Goal: Check status: Check status

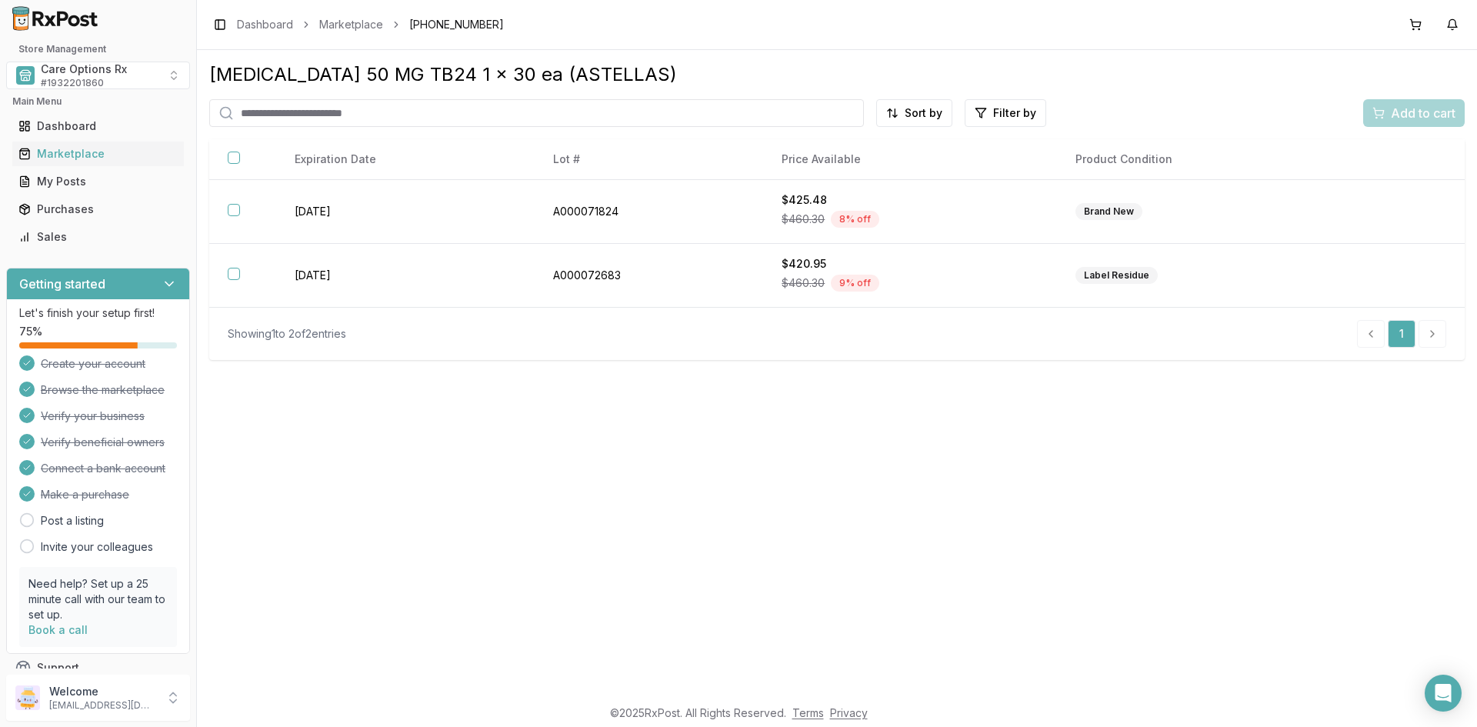
drag, startPoint x: 449, startPoint y: 534, endPoint x: 1, endPoint y: 429, distance: 460.0
click at [449, 533] on div "Myrbetriq 50 MG TB24 1 x 30 ea (ASTELLAS) Sort by Filter by Add to cart Brand N…" at bounding box center [837, 373] width 1280 height 646
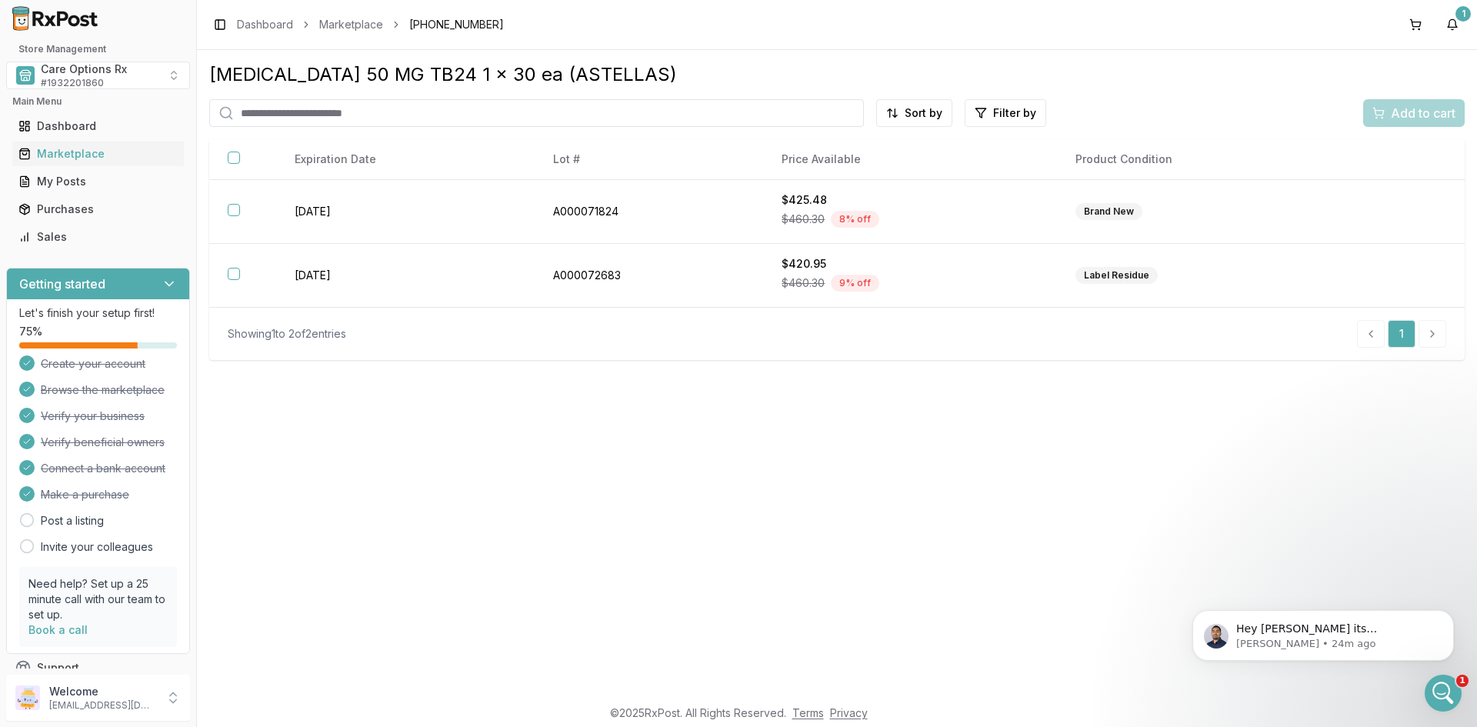
click at [635, 559] on div "Myrbetriq 50 MG TB24 1 x 30 ea (ASTELLAS) Sort by Filter by Add to cart Brand N…" at bounding box center [837, 373] width 1280 height 646
click at [1289, 48] on div "Toggle Sidebar Dashboard Marketplace 00469-2602-30 1" at bounding box center [837, 24] width 1280 height 49
click at [356, 459] on div "Myrbetriq 50 MG TB24 1 x 30 ea (ASTELLAS) Sort by Filter by Add to cart Brand N…" at bounding box center [837, 373] width 1280 height 646
click at [75, 126] on div "Dashboard" at bounding box center [97, 125] width 159 height 15
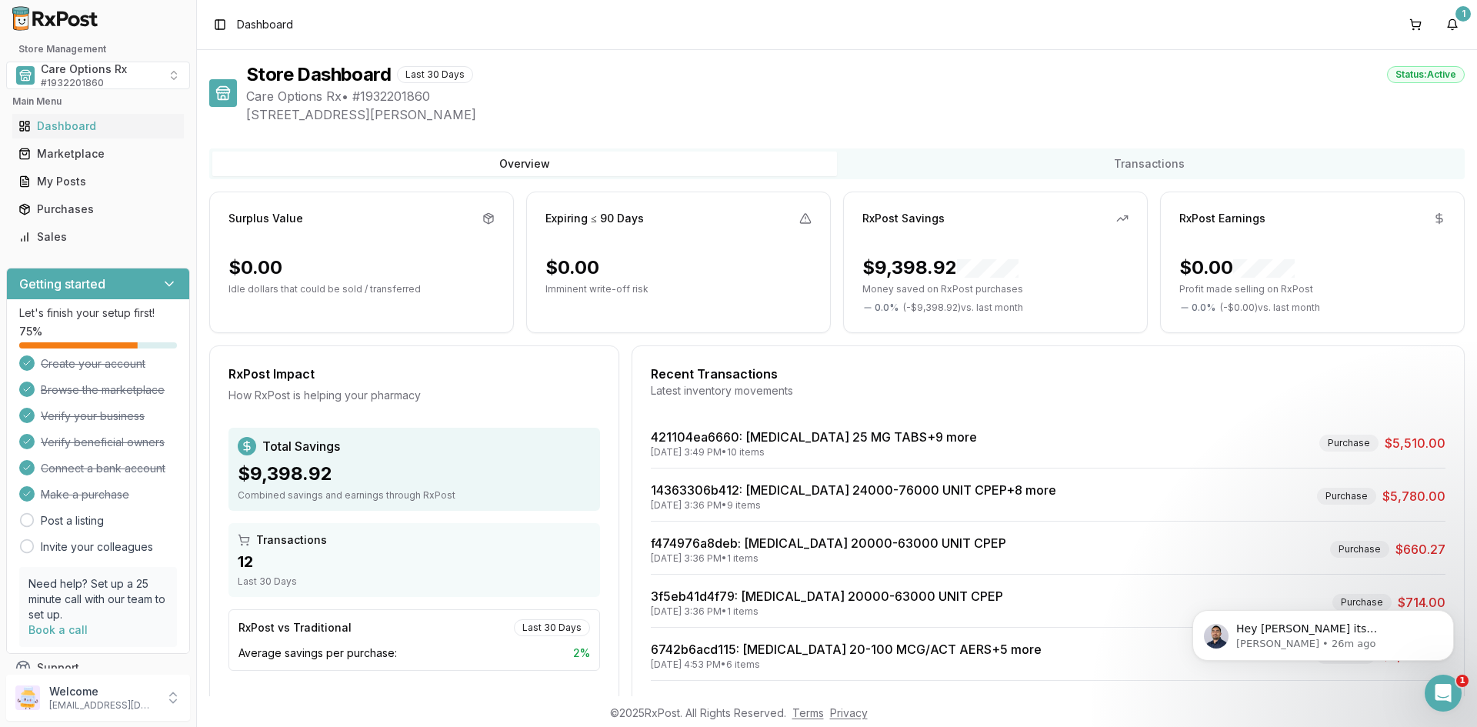
click at [853, 116] on span "[STREET_ADDRESS][PERSON_NAME]" at bounding box center [855, 114] width 1219 height 18
click at [819, 135] on div "Store Dashboard Last 30 Days Status: Active Care Options Rx • # 1932201860 [STR…" at bounding box center [837, 402] width 1256 height 681
click at [102, 156] on div "Marketplace" at bounding box center [97, 153] width 159 height 15
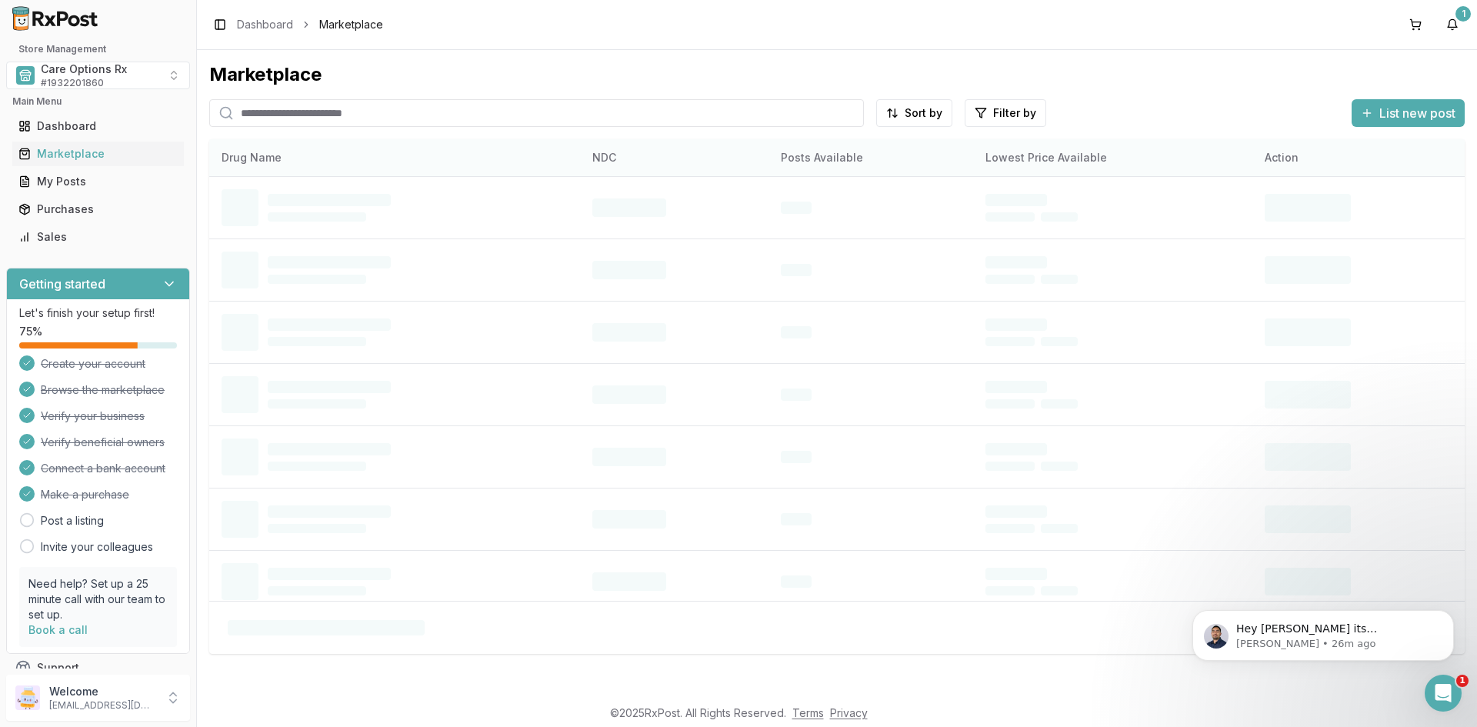
click at [266, 162] on th "Drug Name" at bounding box center [394, 157] width 371 height 37
click at [88, 158] on div "Marketplace" at bounding box center [97, 153] width 159 height 15
drag, startPoint x: 296, startPoint y: 109, endPoint x: 298, endPoint y: 118, distance: 8.6
click at [298, 112] on input "search" at bounding box center [536, 113] width 655 height 28
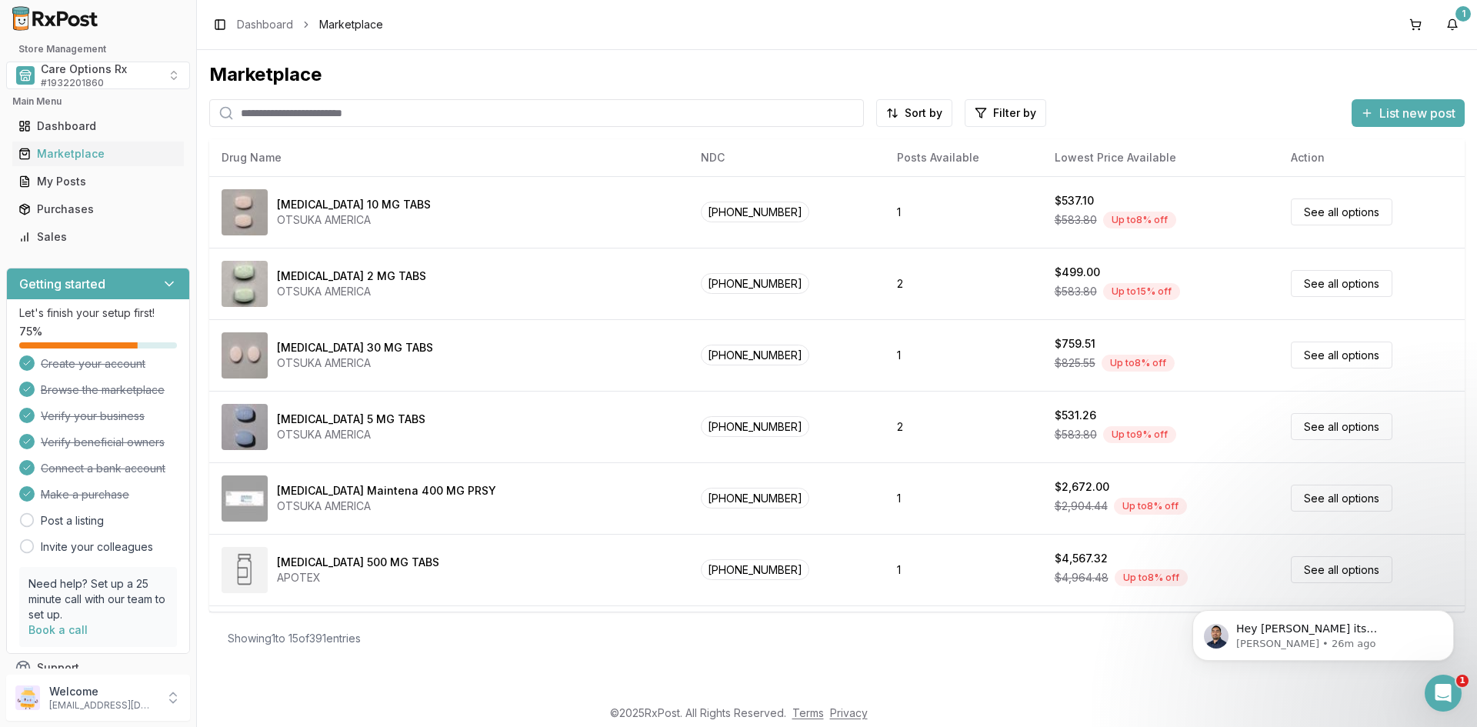
click at [292, 117] on input "search" at bounding box center [536, 113] width 655 height 28
type input "*****"
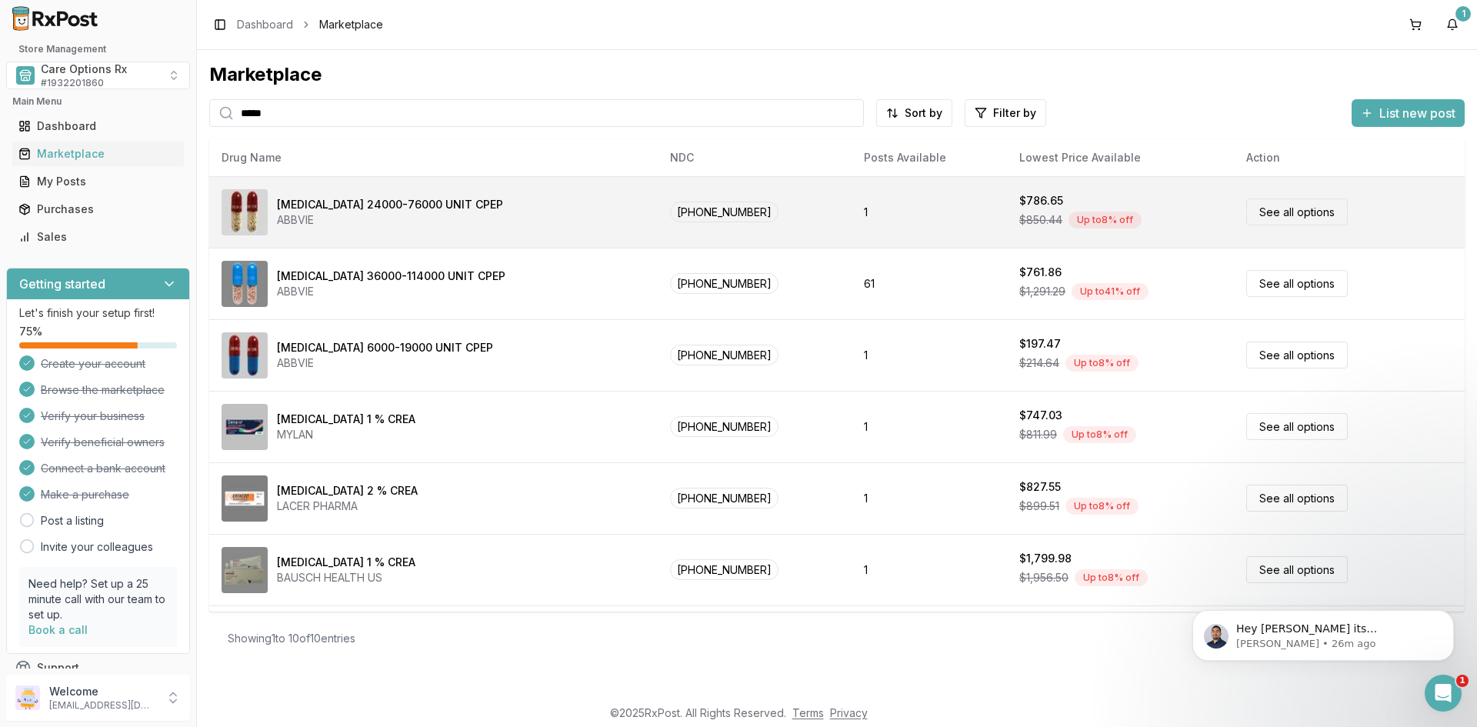
click at [327, 205] on div "[MEDICAL_DATA] 24000-76000 UNIT CPEP" at bounding box center [390, 204] width 226 height 15
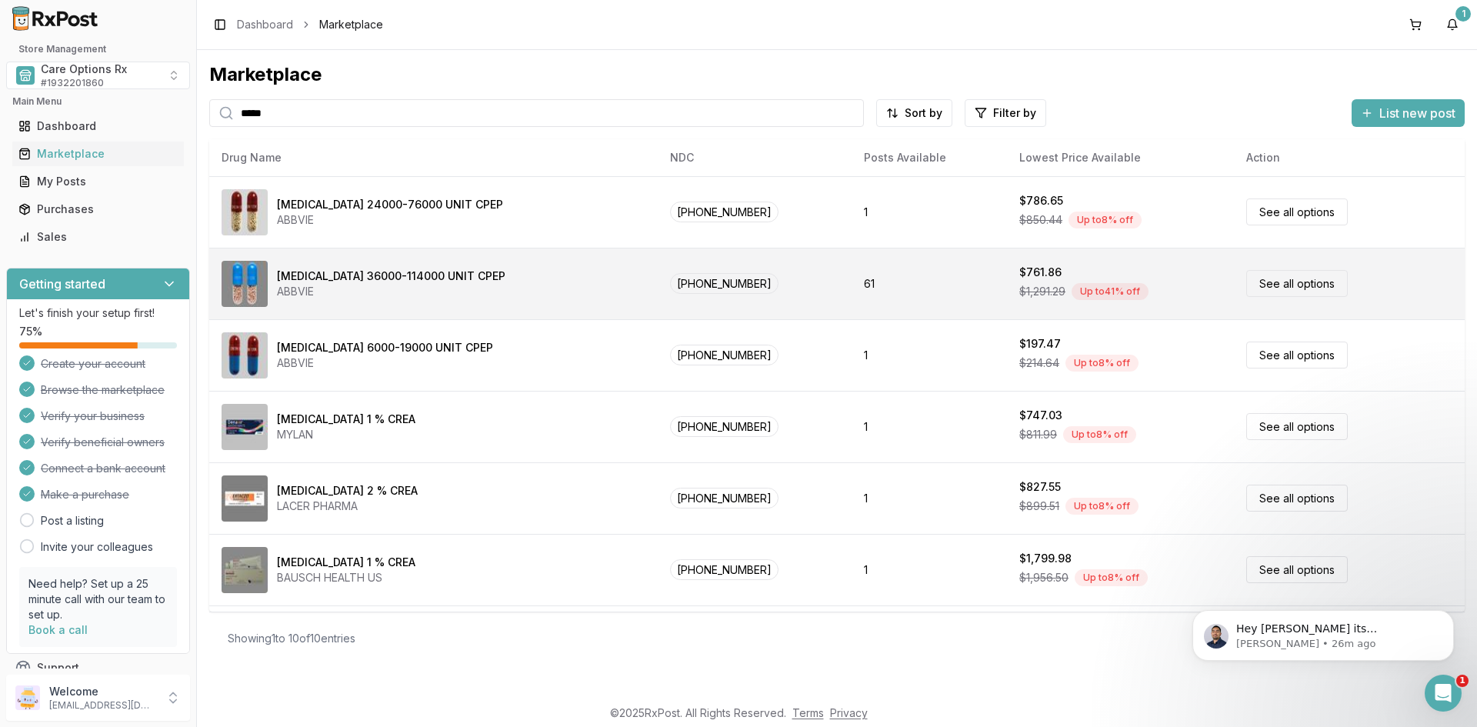
click at [363, 271] on div "[MEDICAL_DATA] 36000-114000 UNIT CPEP" at bounding box center [391, 276] width 229 height 15
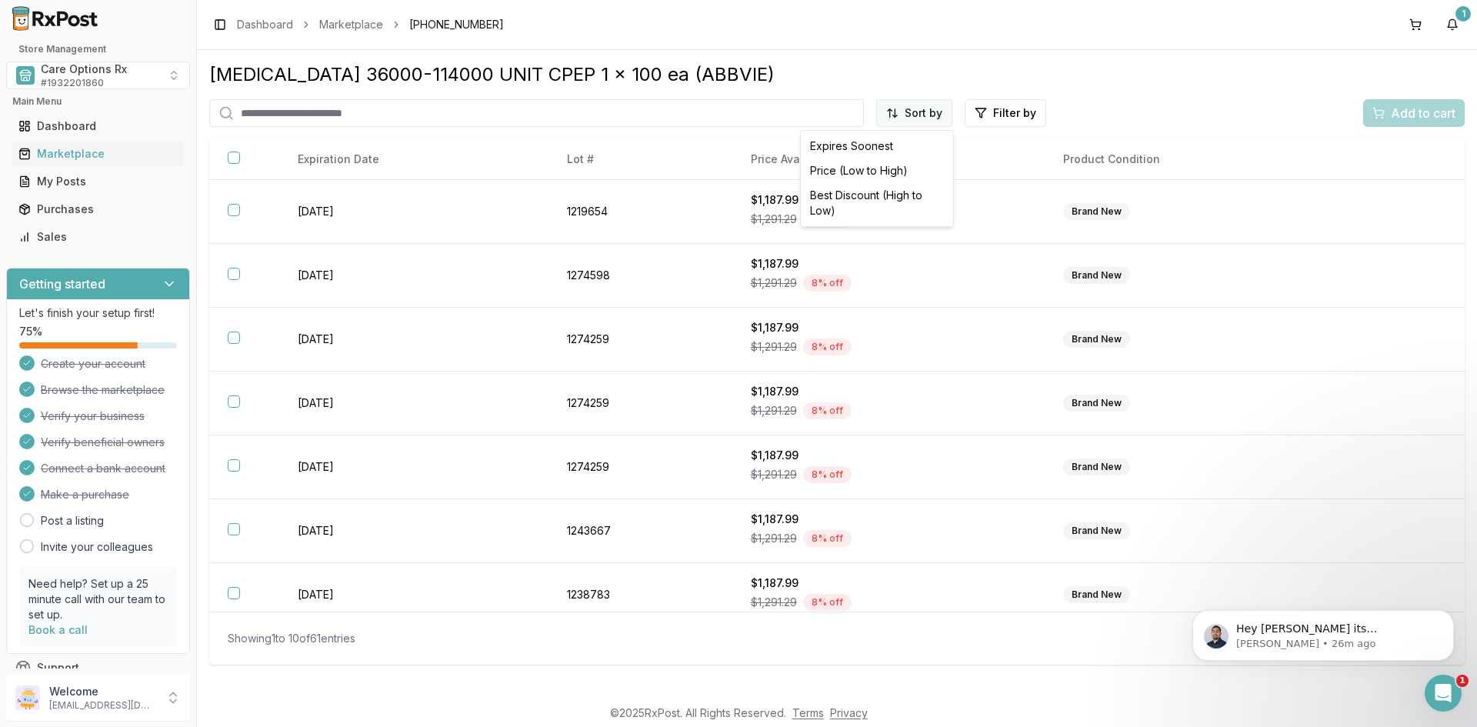
click at [916, 112] on html "Store Management Care Options Rx # 1932201860 Main Menu Dashboard Marketplace M…" at bounding box center [738, 363] width 1477 height 727
click at [966, 59] on html "Store Management Care Options Rx # 1932201860 Main Menu Dashboard Marketplace M…" at bounding box center [738, 363] width 1477 height 727
click at [1083, 58] on div "[MEDICAL_DATA] 36000-114000 UNIT CPEP 1 x 100 ea (ABBVIE) Sort by Filter by Add…" at bounding box center [837, 373] width 1280 height 646
click at [1015, 112] on html "Store Management Care Options Rx # 1932201860 Main Menu Dashboard Marketplace M…" at bounding box center [738, 363] width 1477 height 727
click at [1023, 72] on html "Store Management Care Options Rx # 1932201860 Main Menu Dashboard Marketplace M…" at bounding box center [738, 363] width 1477 height 727
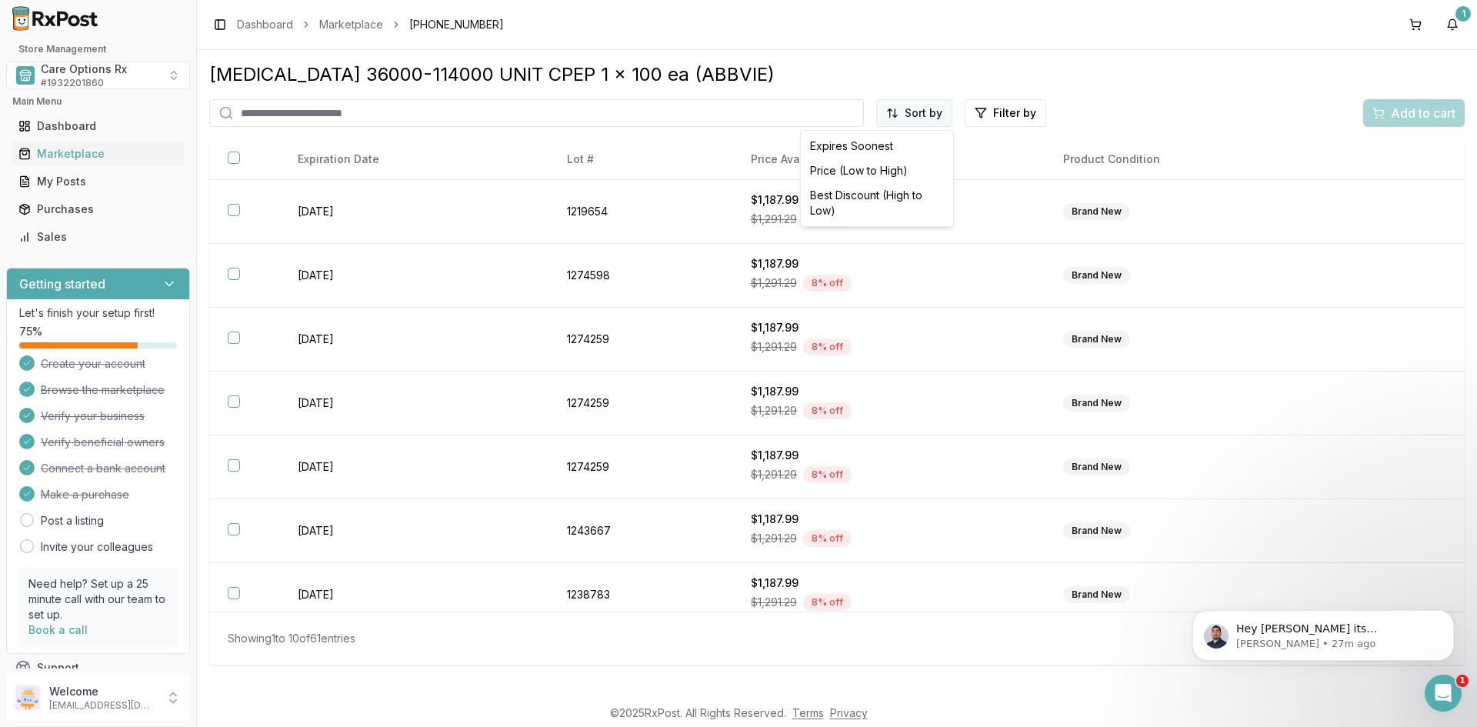
click at [917, 111] on html "Store Management Care Options Rx # 1932201860 Main Menu Dashboard Marketplace M…" at bounding box center [738, 363] width 1477 height 727
click at [876, 72] on html "Store Management Care Options Rx # 1932201860 Main Menu Dashboard Marketplace M…" at bounding box center [738, 363] width 1477 height 727
click at [909, 109] on html "Store Management Care Options Rx # 1932201860 Main Menu Dashboard Marketplace M…" at bounding box center [738, 363] width 1477 height 727
click at [855, 75] on html "Store Management Care Options Rx # 1932201860 Main Menu Dashboard Marketplace M…" at bounding box center [738, 363] width 1477 height 727
click at [908, 105] on html "Store Management Care Options Rx # 1932201860 Main Menu Dashboard Marketplace M…" at bounding box center [738, 363] width 1477 height 727
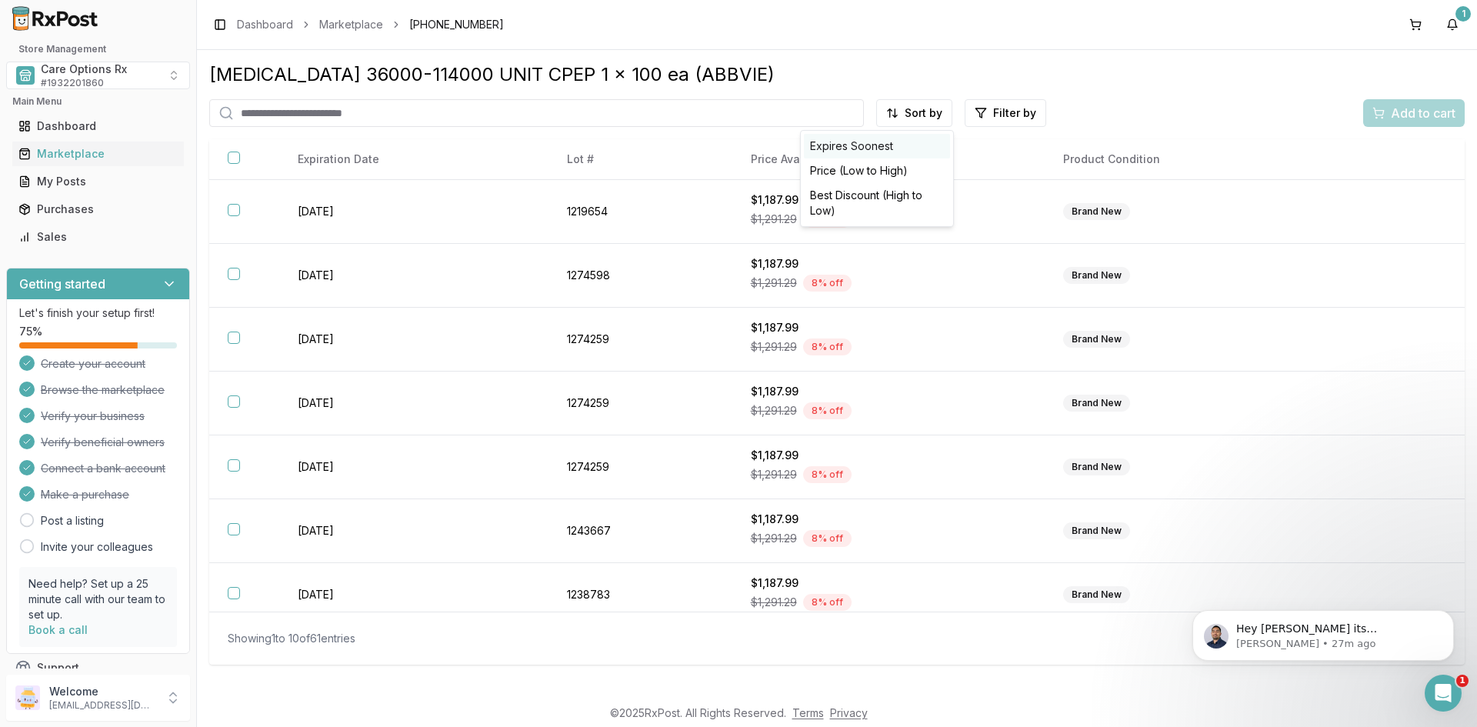
click at [870, 142] on div "Expires Soonest" at bounding box center [877, 146] width 146 height 25
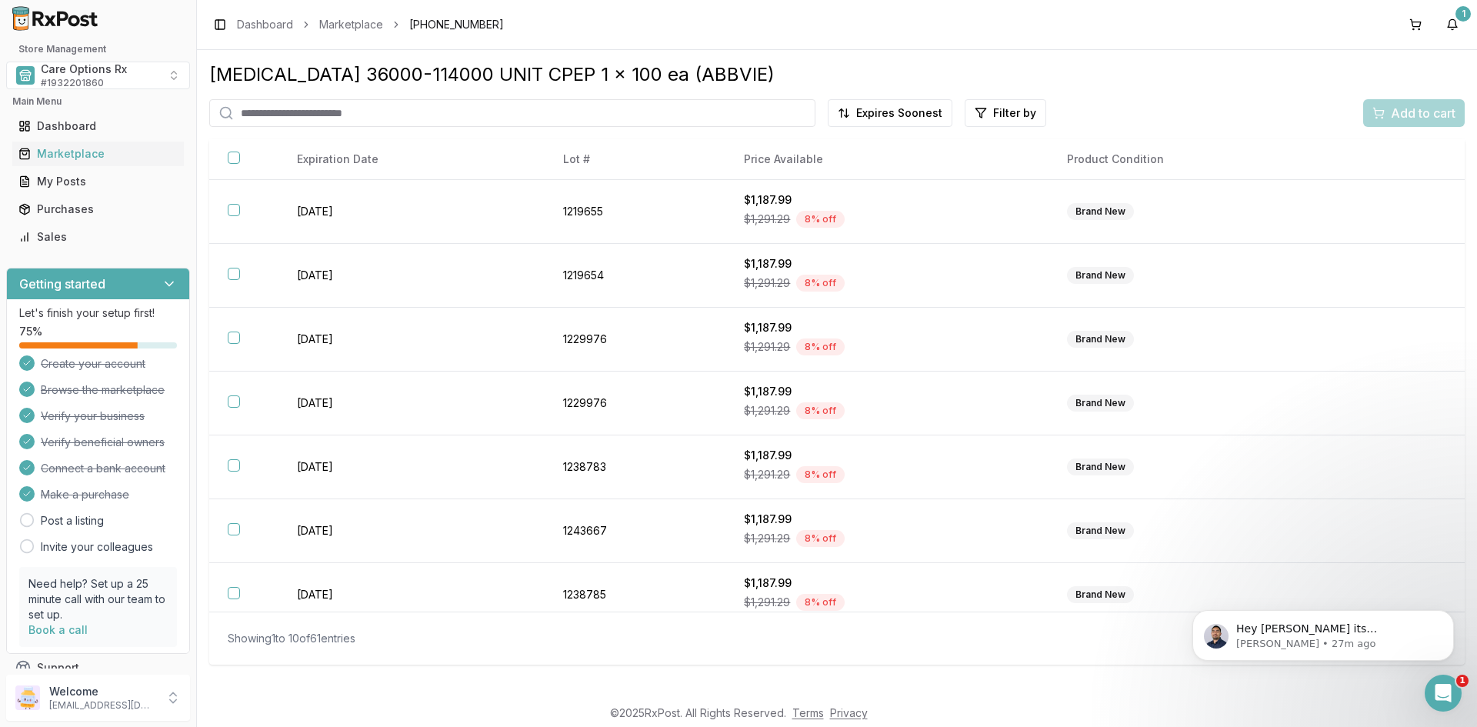
click at [863, 72] on div "[MEDICAL_DATA] 36000-114000 UNIT CPEP 1 x 100 ea (ABBVIE)" at bounding box center [837, 74] width 1256 height 25
click at [900, 120] on html "Store Management Care Options Rx # 1932201860 Main Menu Dashboard Marketplace M…" at bounding box center [738, 363] width 1477 height 727
click at [876, 192] on div "Best Discount (High to Low)" at bounding box center [877, 203] width 146 height 40
click at [1096, 649] on div "Showing 1 to 10 of 61 entries 1 2 More pages 7 Next" at bounding box center [837, 639] width 1219 height 28
click at [1107, 646] on div "Showing 1 to 10 of 61 entries 1 2 More pages 7 Next" at bounding box center [837, 639] width 1219 height 28
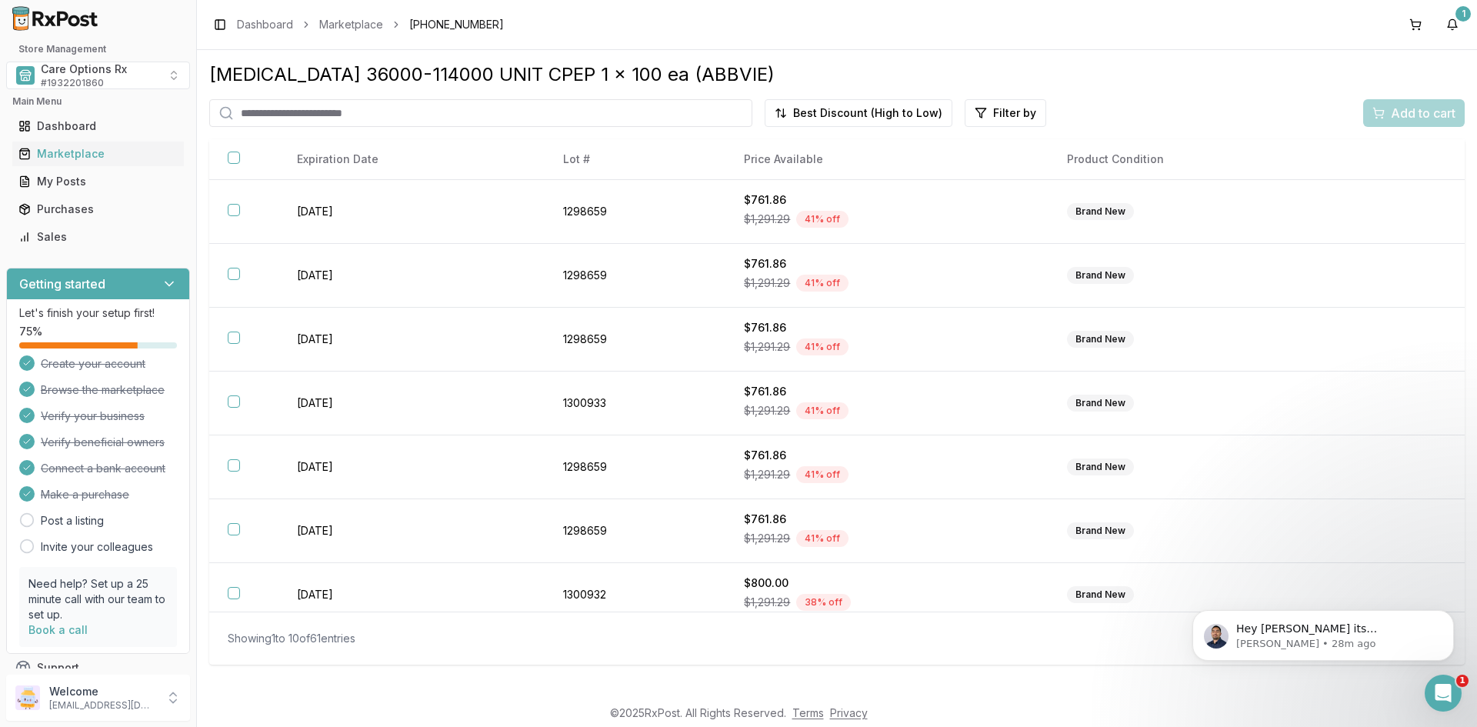
click at [1083, 662] on div "Showing 1 to 10 of 61 entries 1 2 More pages 7 Next" at bounding box center [837, 638] width 1256 height 53
click at [1096, 655] on div "Showing 1 to 10 of 61 entries 1 2 More pages 7 Next" at bounding box center [837, 638] width 1256 height 53
click at [1035, 631] on div "Showing 1 to 10 of 61 entries 1 2 More pages 7 Next" at bounding box center [837, 639] width 1219 height 28
click at [884, 48] on div "Toggle Sidebar Dashboard Marketplace [PHONE_NUMBER] 1" at bounding box center [837, 24] width 1280 height 49
click at [888, 63] on div "[MEDICAL_DATA] 36000-114000 UNIT CPEP 1 x 100 ea (ABBVIE)" at bounding box center [837, 74] width 1256 height 25
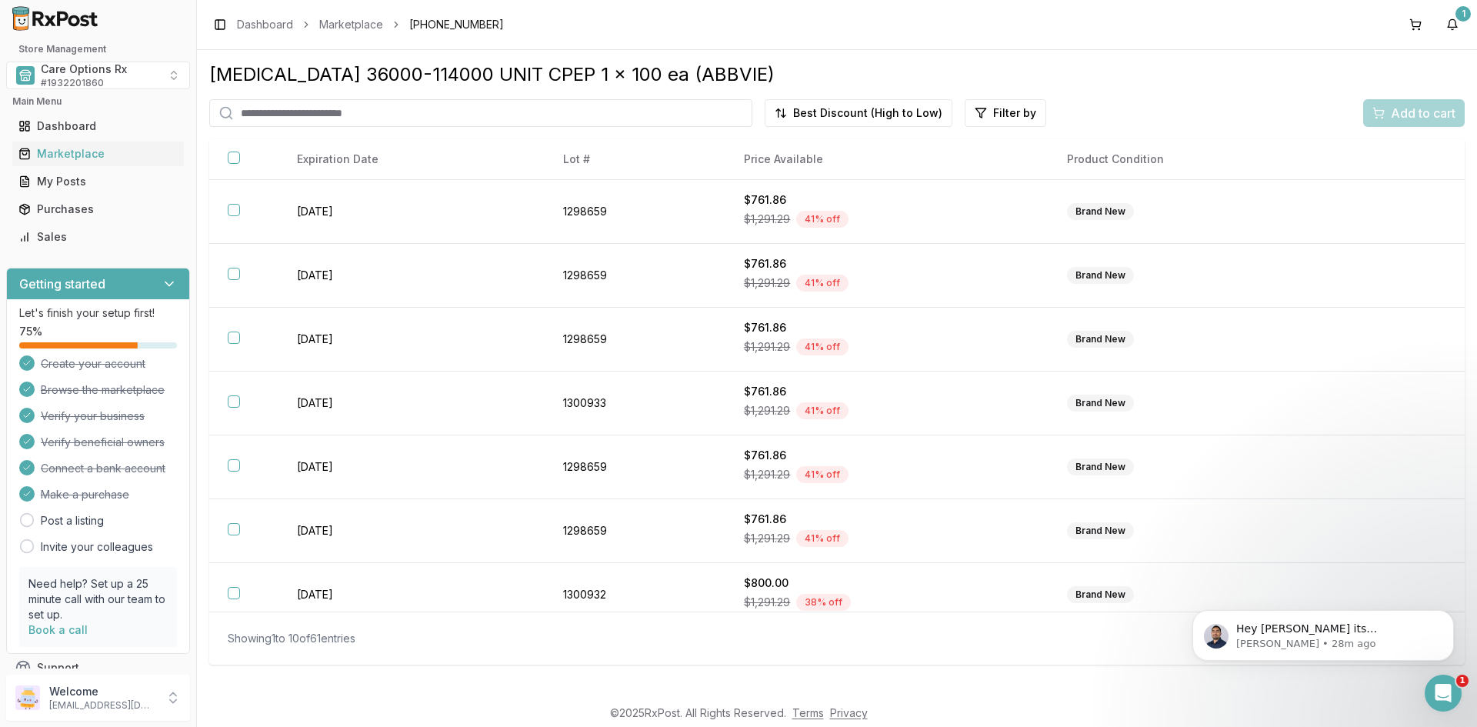
click at [891, 56] on div "[MEDICAL_DATA] 36000-114000 UNIT CPEP 1 x 100 ea (ABBVIE) Best Discount (High t…" at bounding box center [837, 373] width 1280 height 646
click at [1002, 633] on div "Showing 1 to 10 of 61 entries 1 2 More pages 7 Next" at bounding box center [837, 639] width 1219 height 28
click at [961, 656] on div "Showing 1 to 10 of 61 entries 1 2 More pages 7 Next" at bounding box center [837, 638] width 1256 height 53
click at [961, 650] on div "Showing 1 to 10 of 61 entries 1 2 More pages 7 Next" at bounding box center [837, 639] width 1219 height 28
click at [998, 649] on div "Showing 1 to 10 of 61 entries 1 2 More pages 7 Next" at bounding box center [837, 639] width 1219 height 28
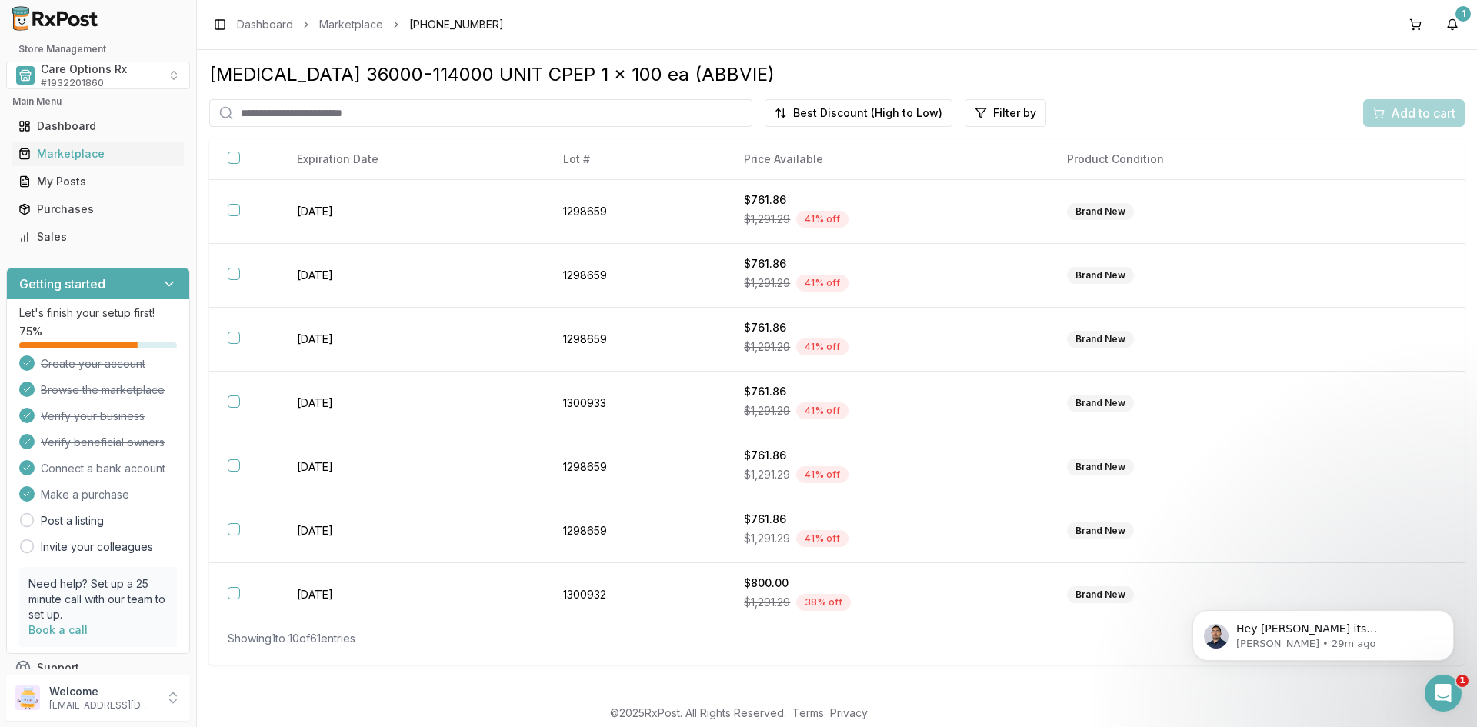
drag, startPoint x: 789, startPoint y: 45, endPoint x: 776, endPoint y: 44, distance: 13.1
click at [789, 44] on div "Toggle Sidebar Dashboard Marketplace [PHONE_NUMBER] 1" at bounding box center [837, 24] width 1280 height 49
click at [953, 52] on div "[MEDICAL_DATA] 36000-114000 UNIT CPEP 1 x 100 ea (ABBVIE) Best Discount (High t…" at bounding box center [837, 373] width 1280 height 646
click at [794, 52] on div "[MEDICAL_DATA] 36000-114000 UNIT CPEP 1 x 100 ea (ABBVIE) Best Discount (High t…" at bounding box center [837, 373] width 1280 height 646
click at [796, 62] on div "[MEDICAL_DATA] 36000-114000 UNIT CPEP 1 x 100 ea (ABBVIE) Best Discount (High t…" at bounding box center [837, 373] width 1280 height 646
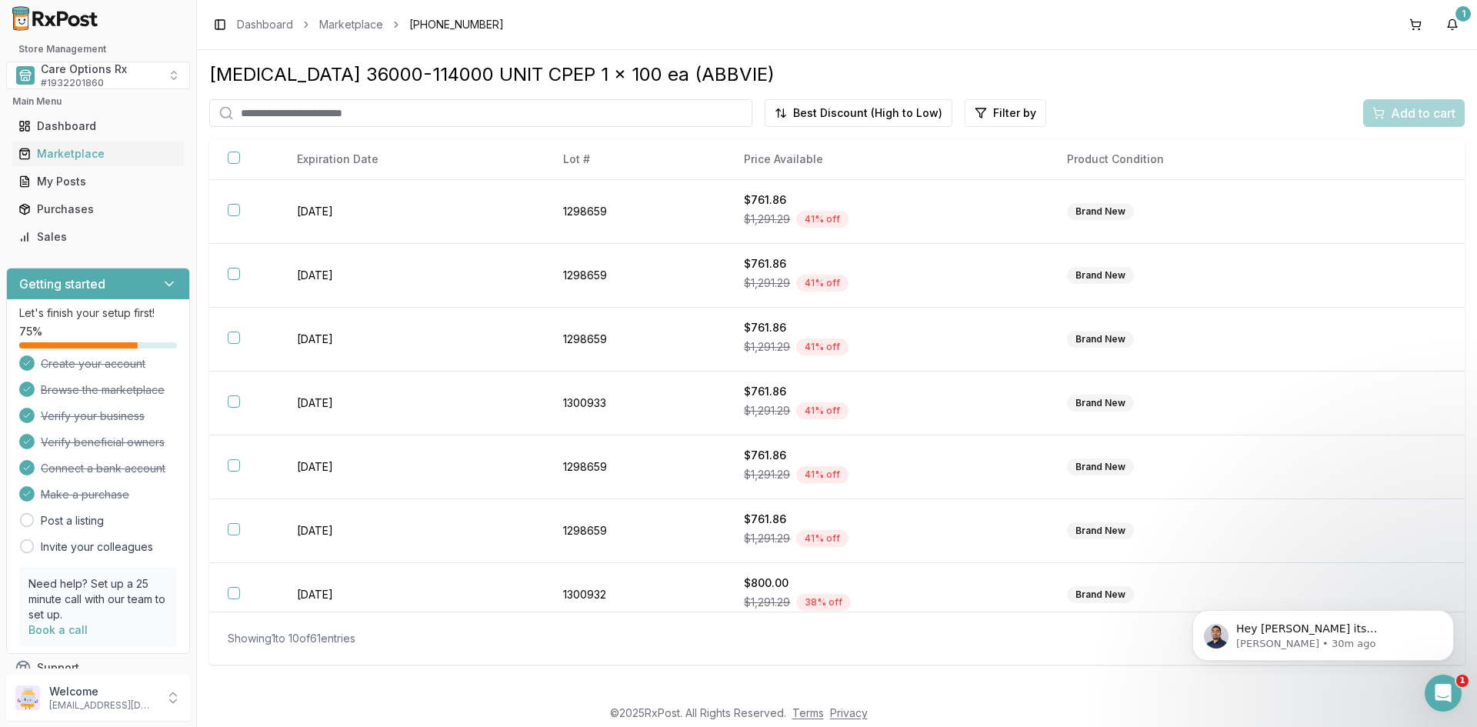
click at [1244, 37] on div "Toggle Sidebar Dashboard Marketplace [PHONE_NUMBER] 1" at bounding box center [837, 24] width 1280 height 49
click at [1089, 38] on div "Toggle Sidebar Dashboard Marketplace [PHONE_NUMBER] 1" at bounding box center [837, 24] width 1280 height 49
click at [1452, 26] on button "1" at bounding box center [1452, 24] width 25 height 25
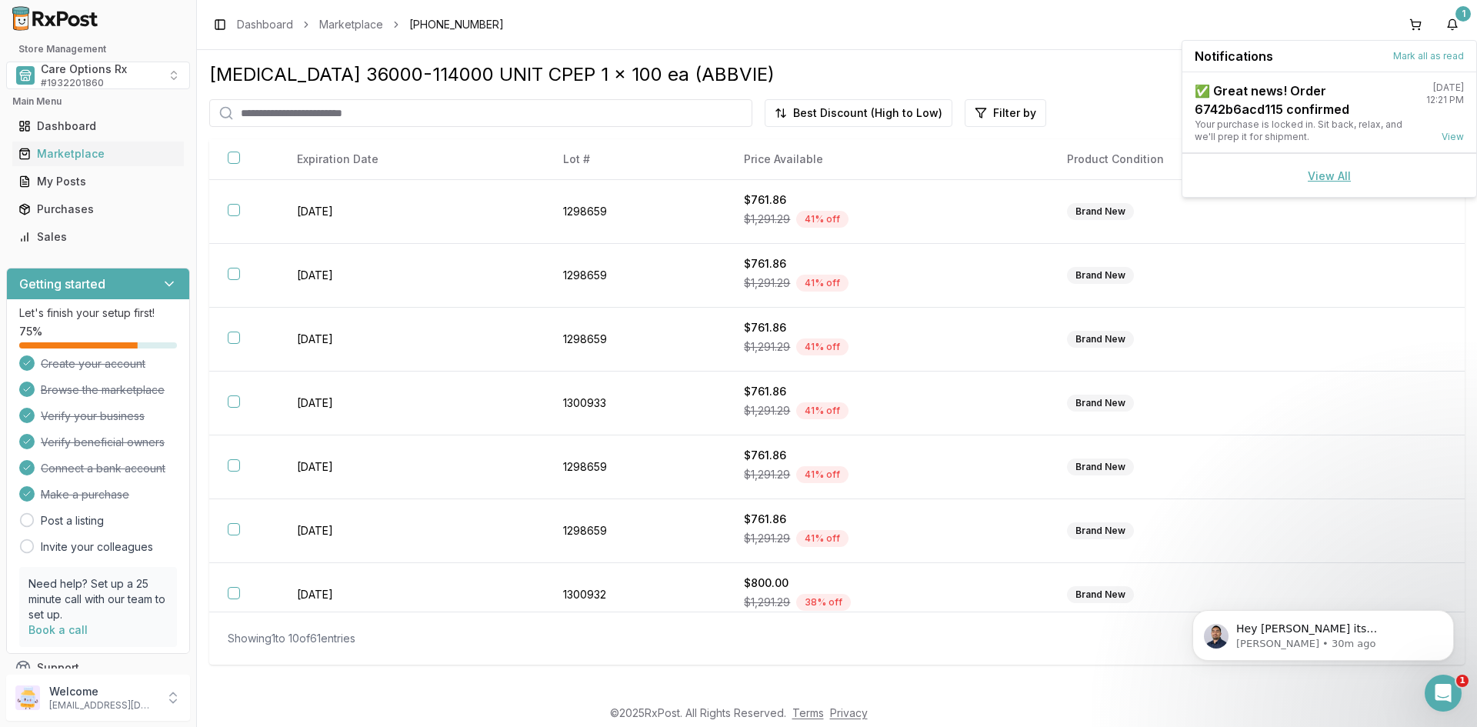
click at [1326, 182] on link "View All" at bounding box center [1329, 175] width 43 height 13
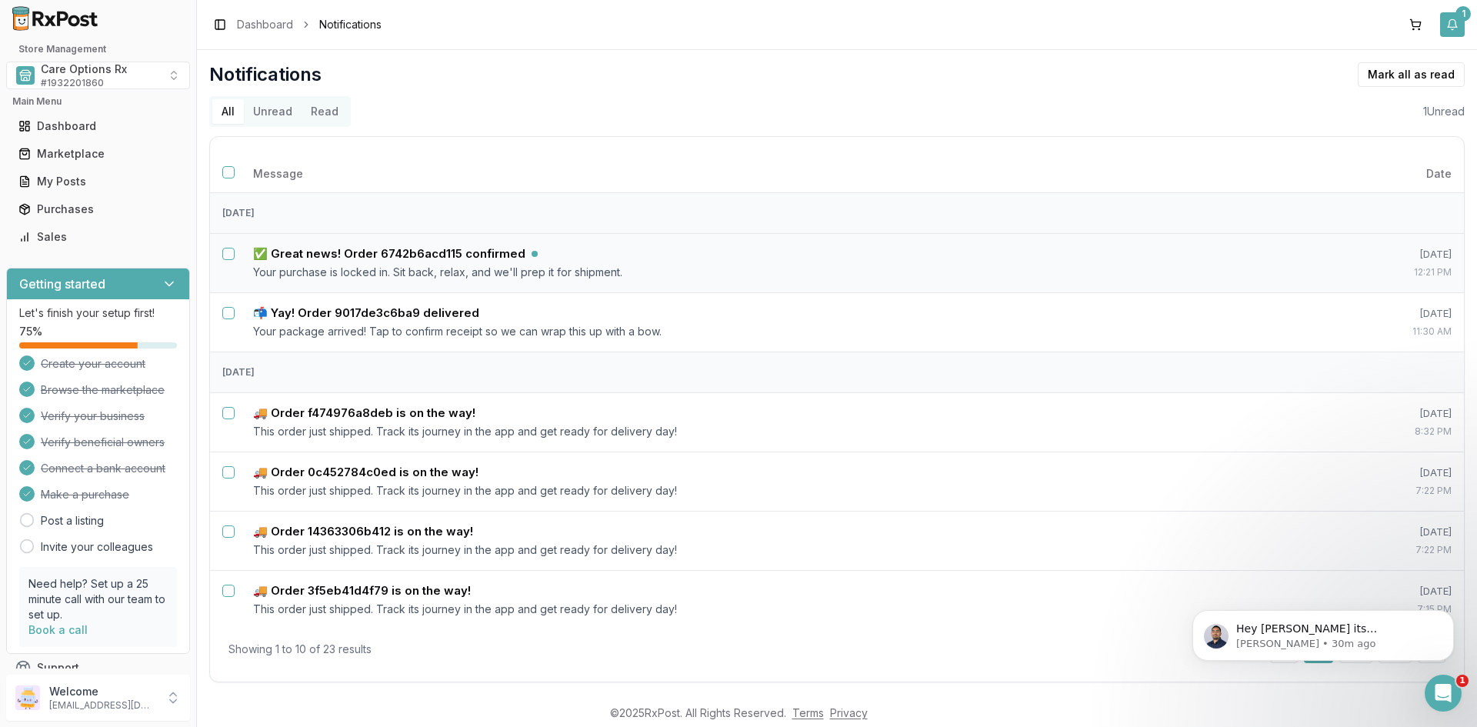
click at [1451, 29] on button "1" at bounding box center [1452, 24] width 25 height 25
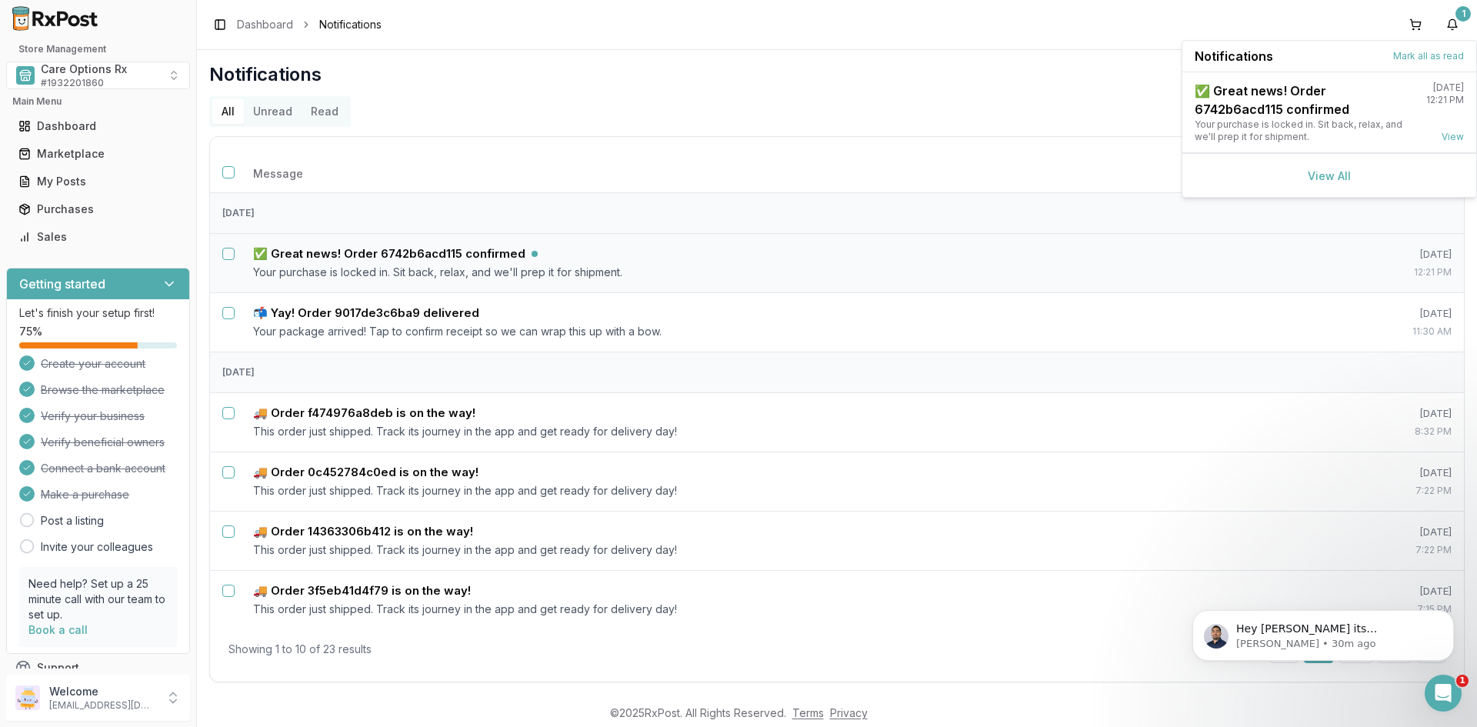
click at [820, 105] on div "All Unread Read 1 Unread" at bounding box center [837, 111] width 1256 height 31
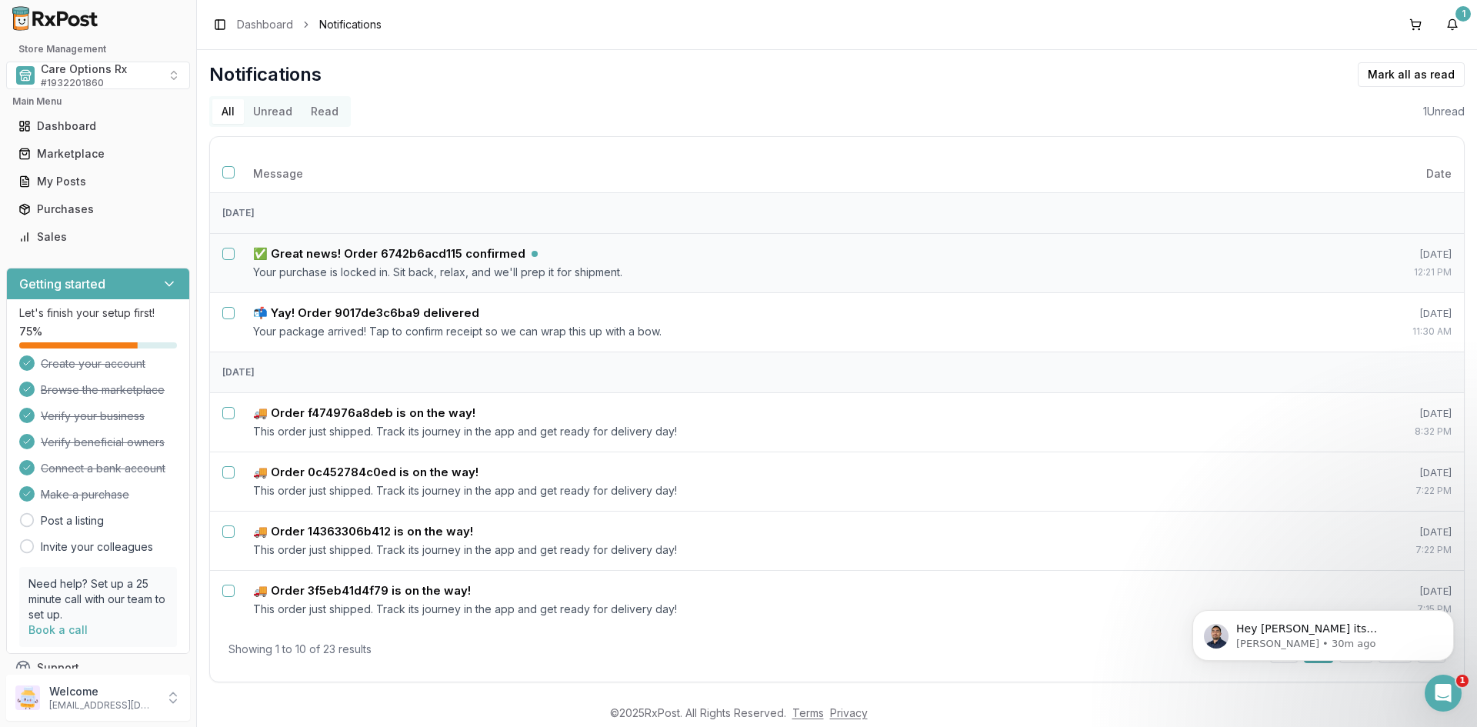
click at [865, 108] on div "All Unread Read 1 Unread" at bounding box center [837, 111] width 1256 height 31
click at [841, 112] on div "All Unread Read 1 Unread" at bounding box center [837, 111] width 1256 height 31
click at [1110, 115] on div "All Unread Read 1 Unread" at bounding box center [837, 111] width 1256 height 31
click at [773, 111] on div "All Unread Read 1 Unread" at bounding box center [837, 111] width 1256 height 31
click at [670, 98] on div "All Unread Read 1 Unread" at bounding box center [837, 111] width 1256 height 31
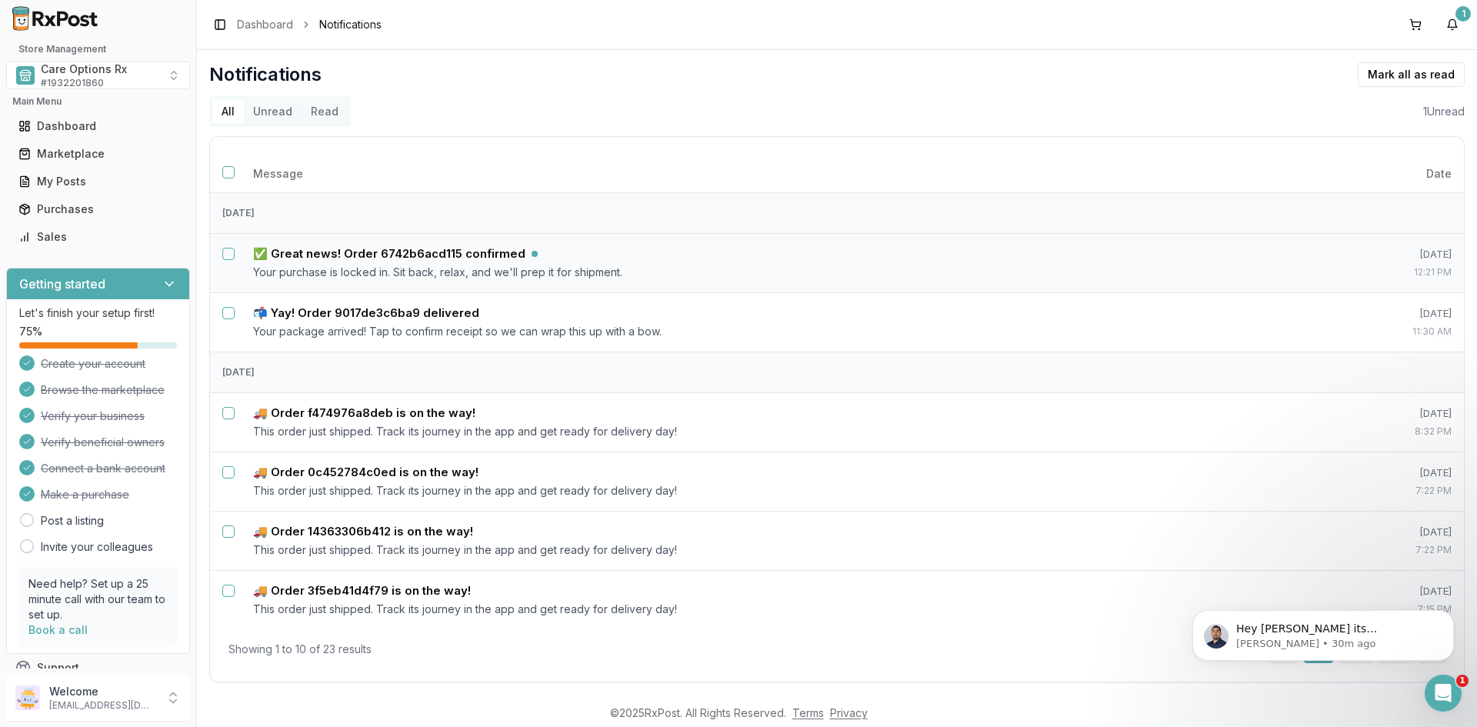
click at [648, 96] on div "All Unread Read 1 Unread" at bounding box center [837, 111] width 1256 height 31
click at [265, 114] on button "Unread" at bounding box center [273, 111] width 58 height 25
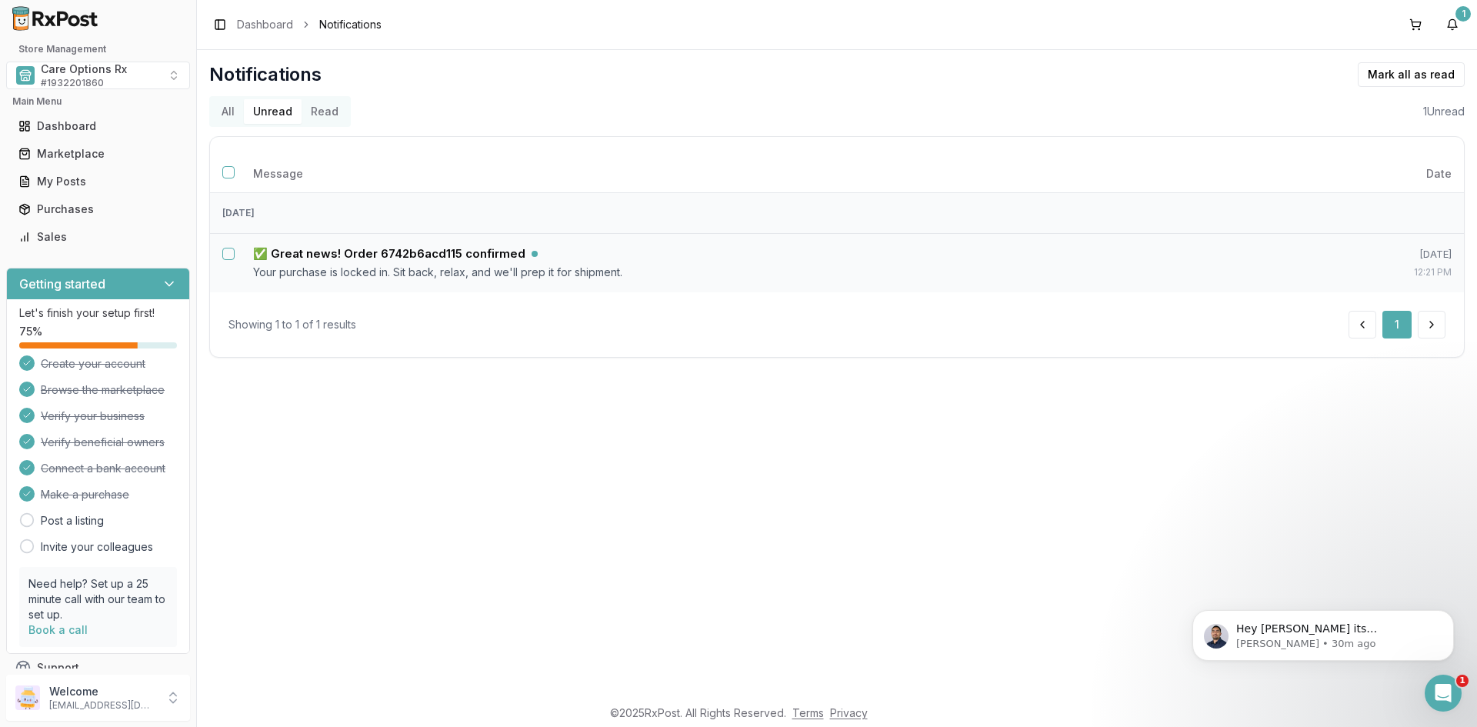
click at [609, 98] on div "All Unread Read 1 Unread" at bounding box center [837, 111] width 1256 height 31
click at [1448, 26] on button "1" at bounding box center [1452, 24] width 25 height 25
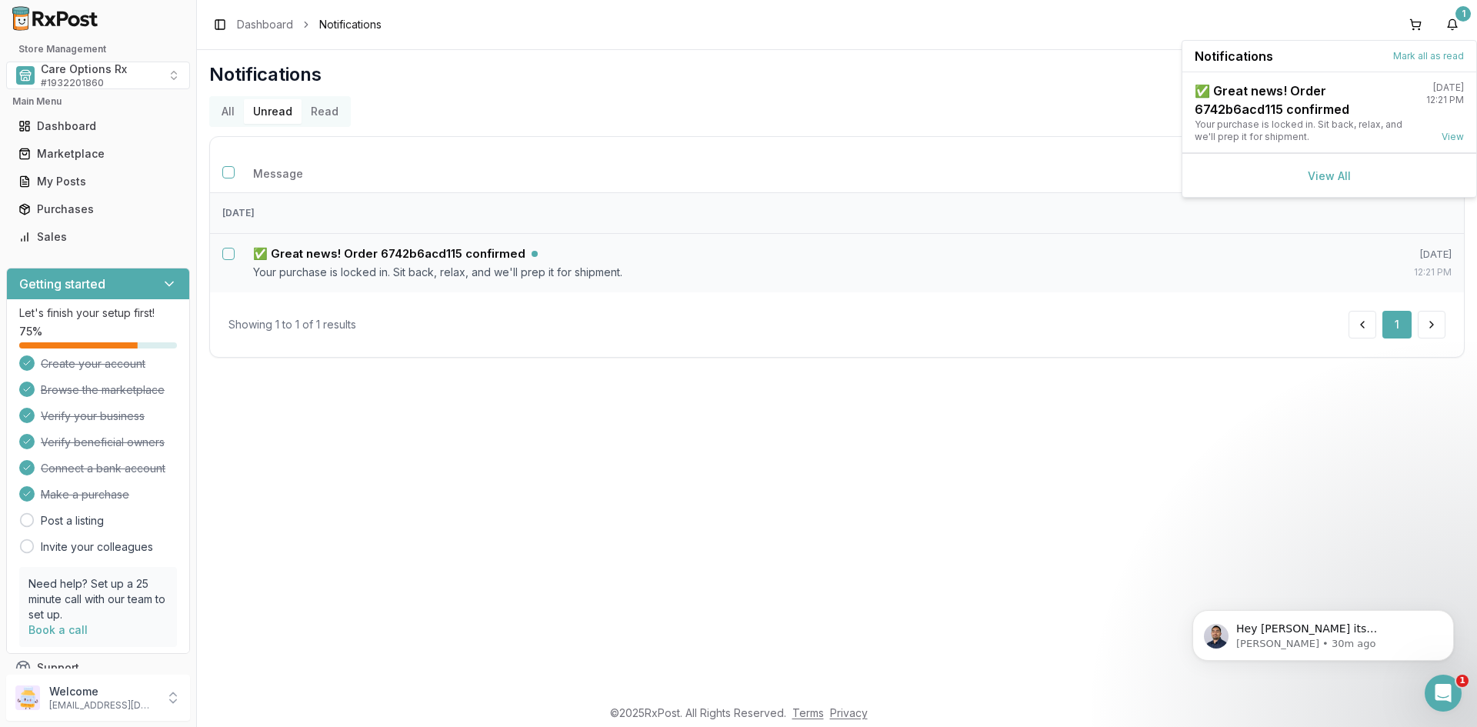
click at [868, 75] on div "Notifications Mark all as read" at bounding box center [837, 74] width 1256 height 25
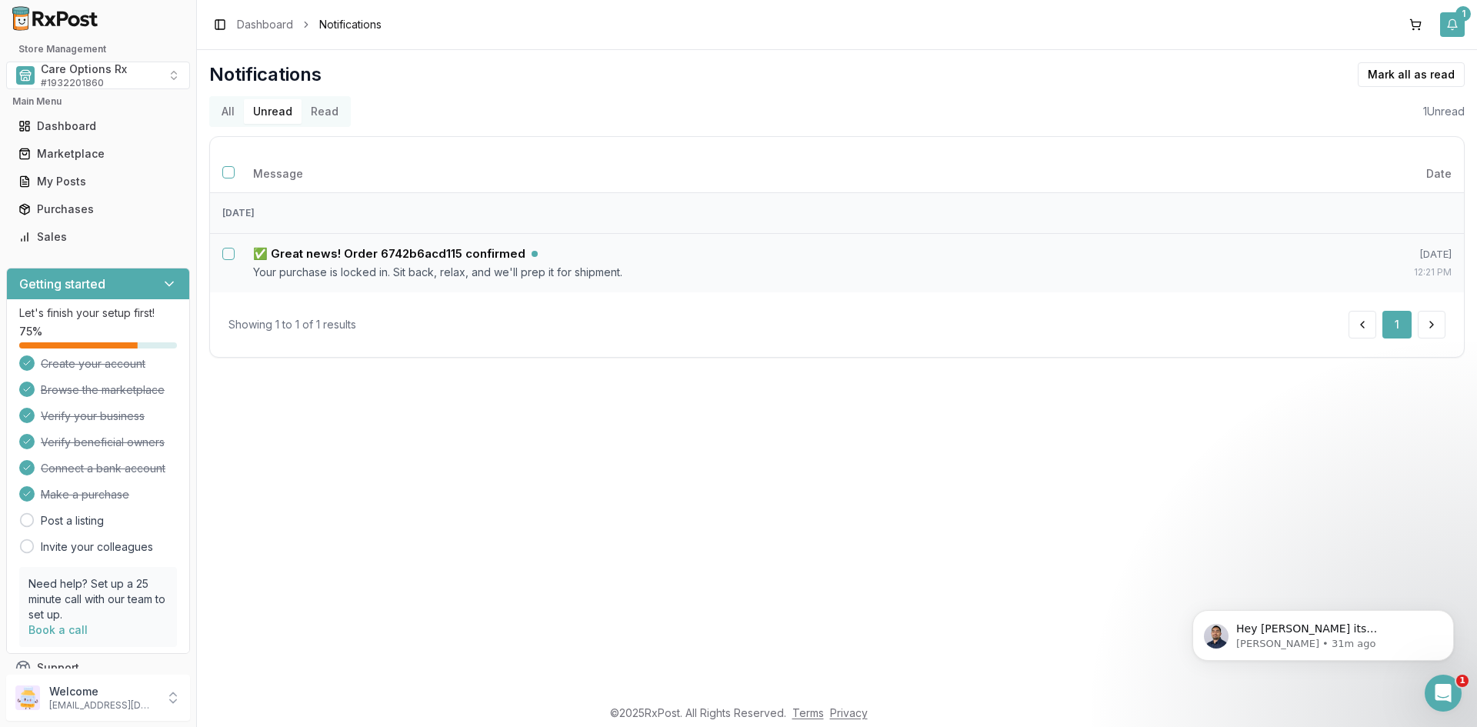
click at [1450, 26] on button "1" at bounding box center [1452, 24] width 25 height 25
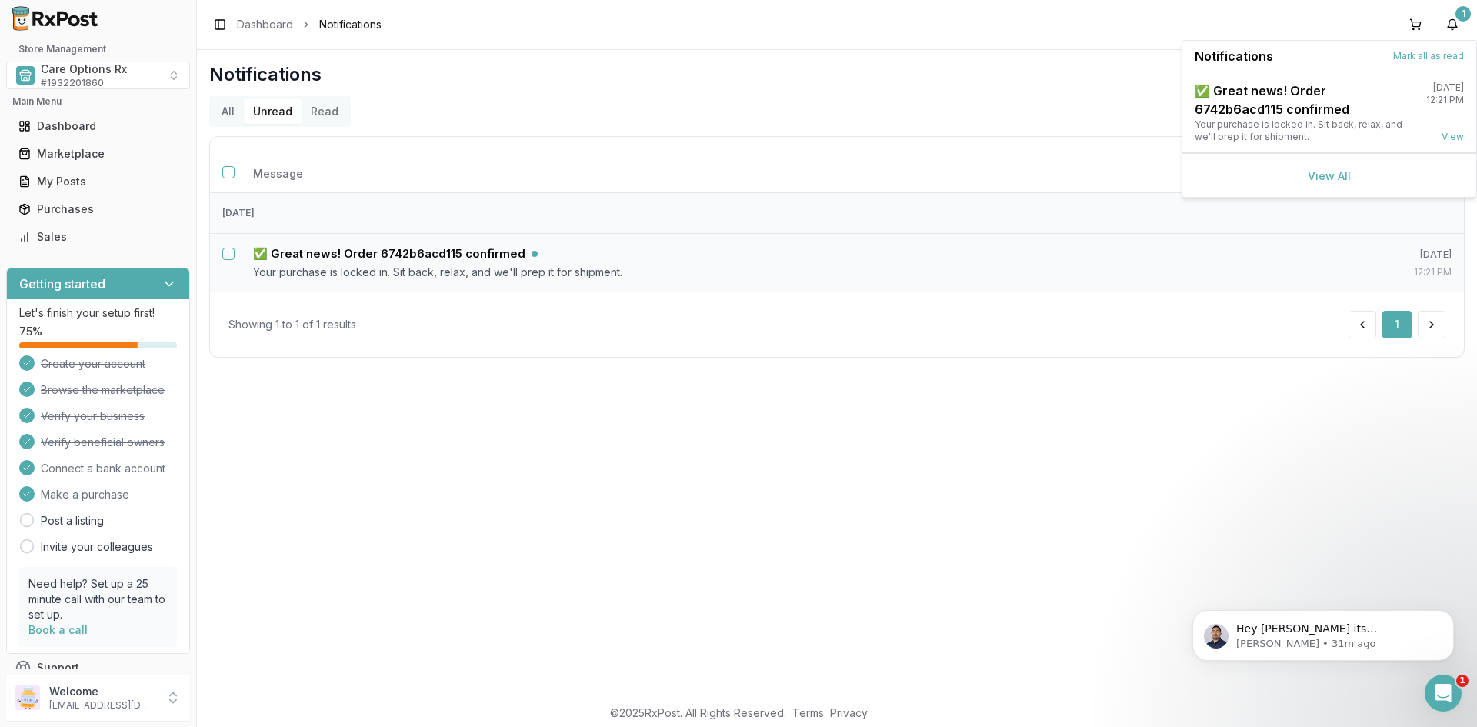
click at [737, 102] on div "All Unread Read 1 Unread" at bounding box center [837, 111] width 1256 height 31
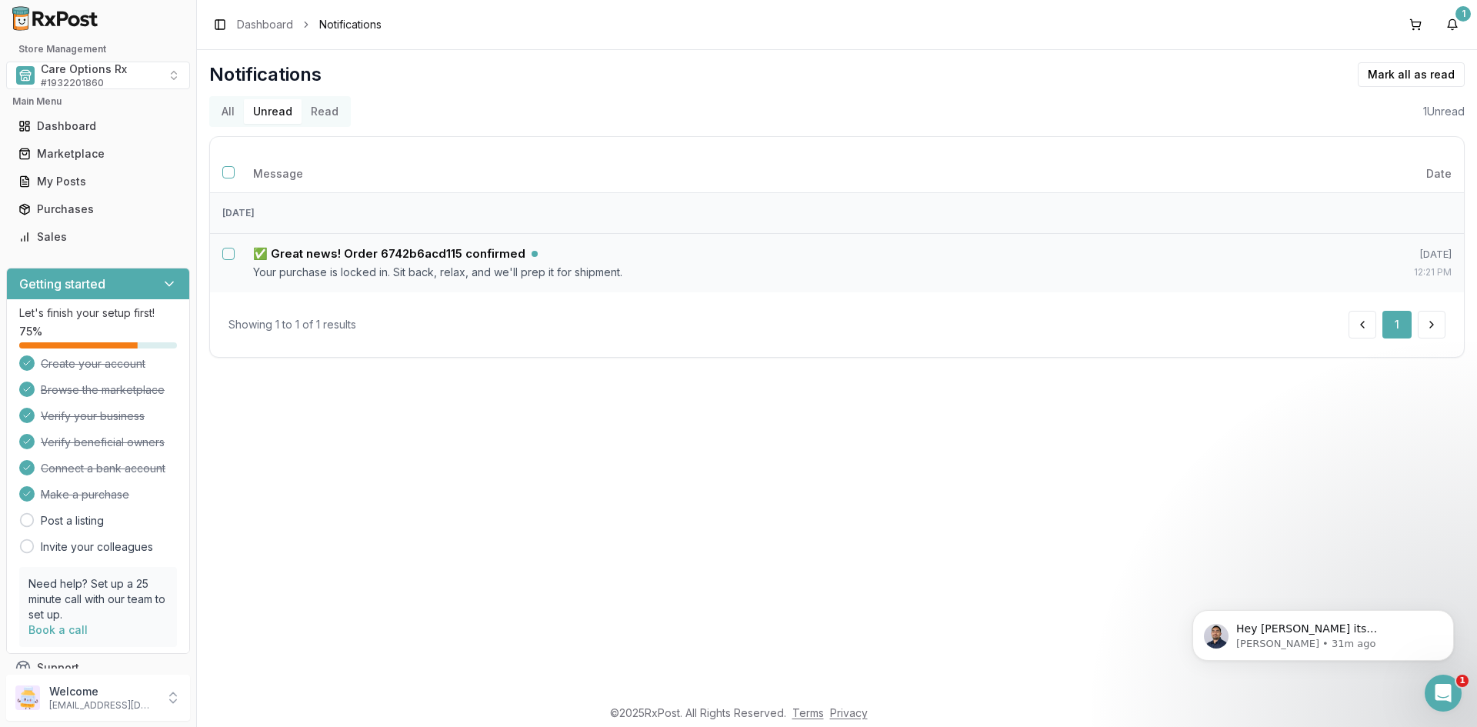
click at [750, 142] on div "Message Date [DATE] ✅ Great news! Order 6742b6acd115 confirmed Your purchase is…" at bounding box center [837, 247] width 1256 height 222
click at [667, 122] on div "All Unread Read 1 Unread" at bounding box center [837, 111] width 1256 height 31
click at [816, 88] on div "Notifications [PERSON_NAME] all as read All Unread Read 1 Unread Message Date […" at bounding box center [837, 209] width 1256 height 295
click at [1452, 28] on button "1" at bounding box center [1452, 24] width 25 height 25
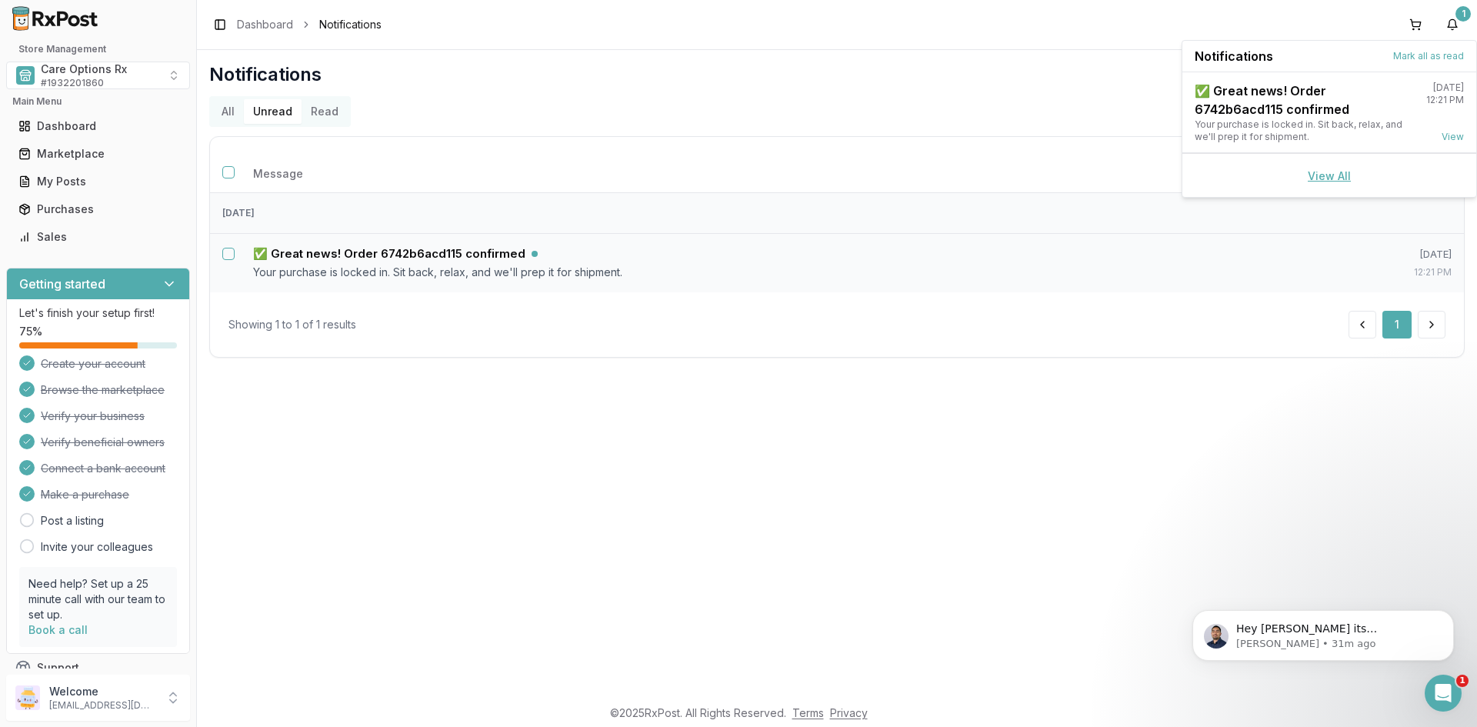
click at [1324, 172] on link "View All" at bounding box center [1329, 175] width 43 height 13
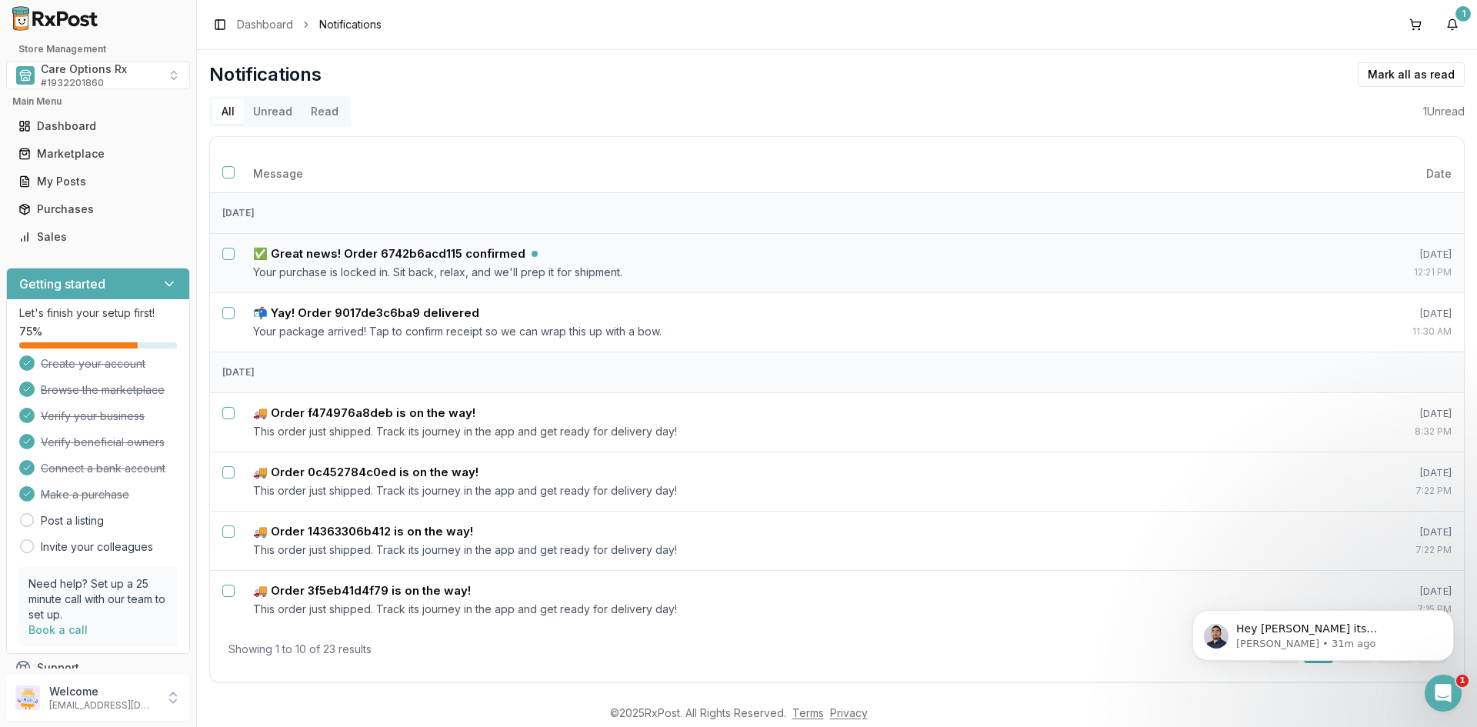
click at [492, 127] on div "Notifications [PERSON_NAME] all as read All Unread Read 1 Unread Message Date […" at bounding box center [837, 372] width 1256 height 620
click at [609, 112] on div "All Unread Read 1 Unread" at bounding box center [837, 111] width 1256 height 31
click at [269, 111] on button "Unread" at bounding box center [273, 111] width 58 height 25
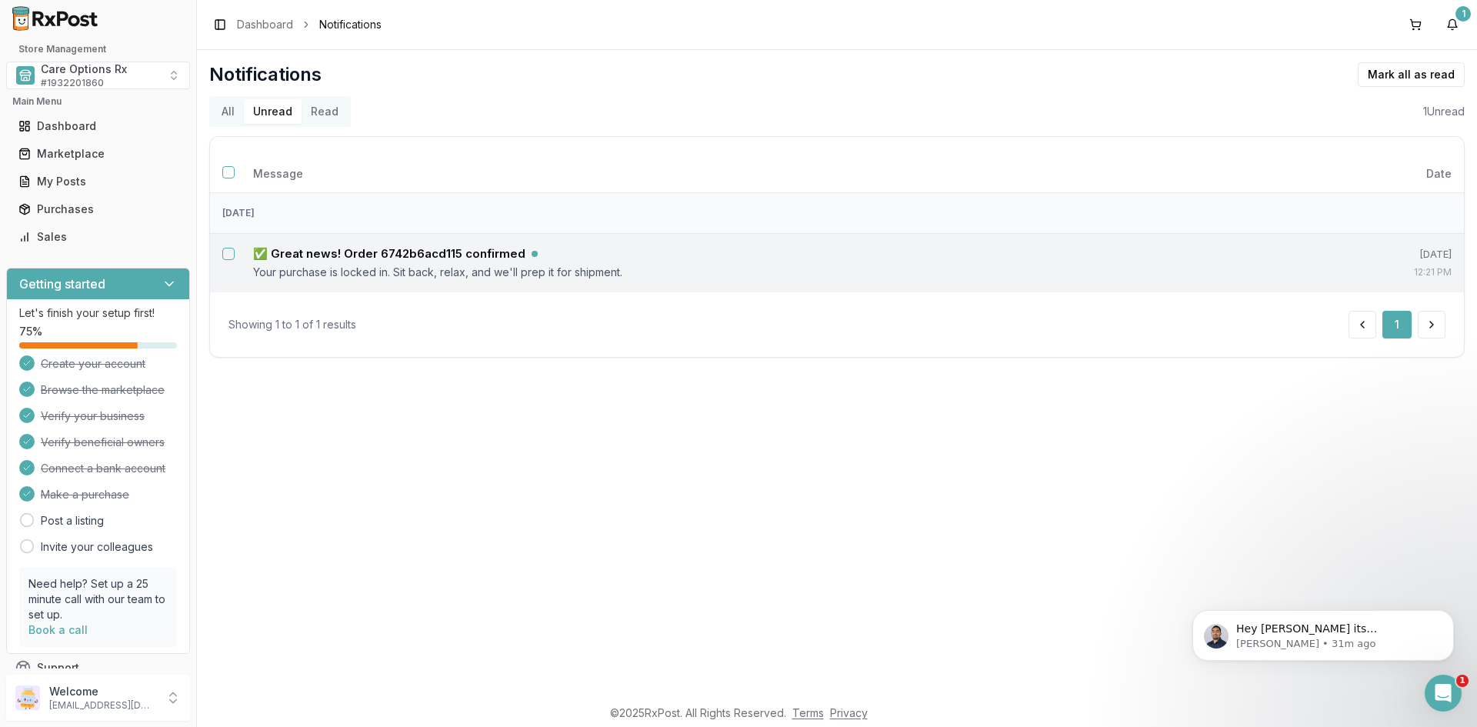
click at [232, 256] on button "Select notification: ✅ Great news! Order 6742b6acd115 confirmed" at bounding box center [228, 254] width 12 height 12
click at [1346, 75] on button "Mark as read" at bounding box center [1342, 74] width 91 height 25
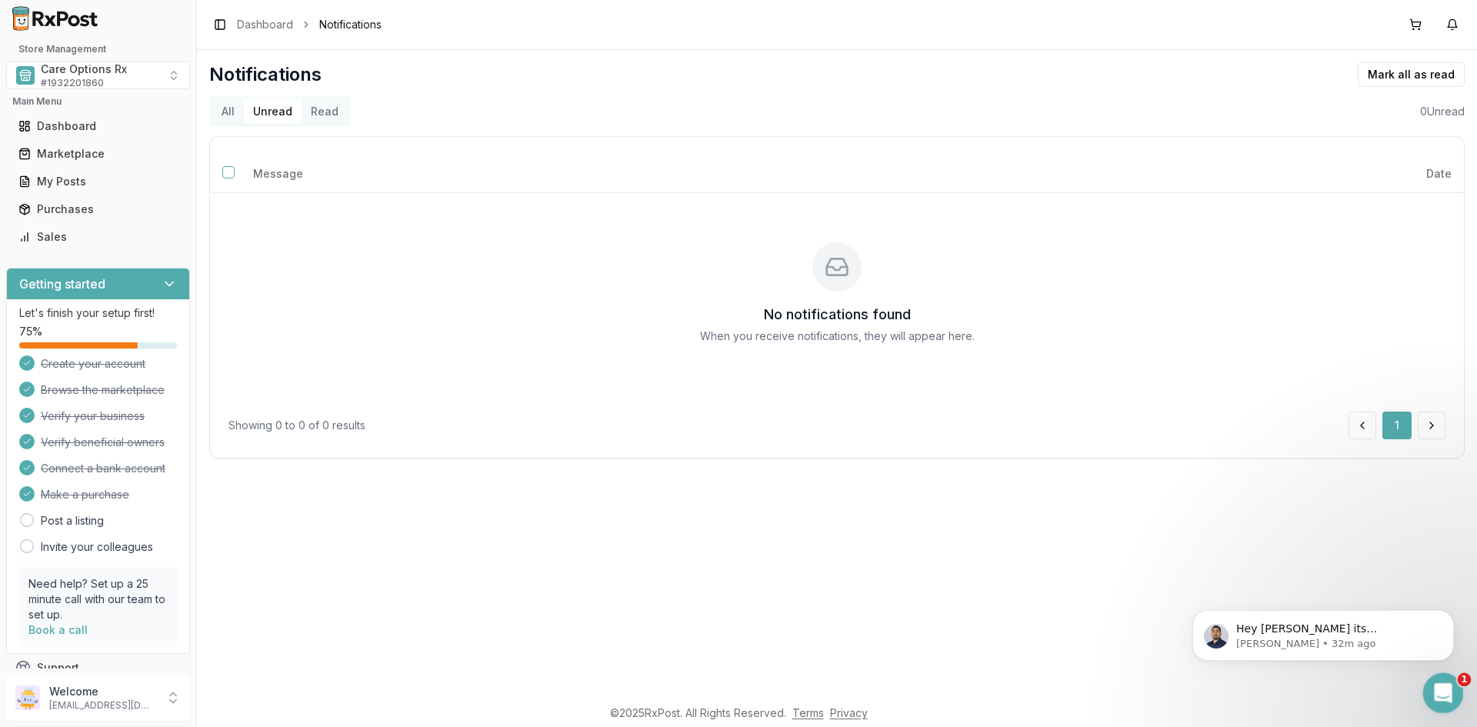
click at [1448, 689] on icon "Open Intercom Messenger" at bounding box center [1441, 691] width 25 height 25
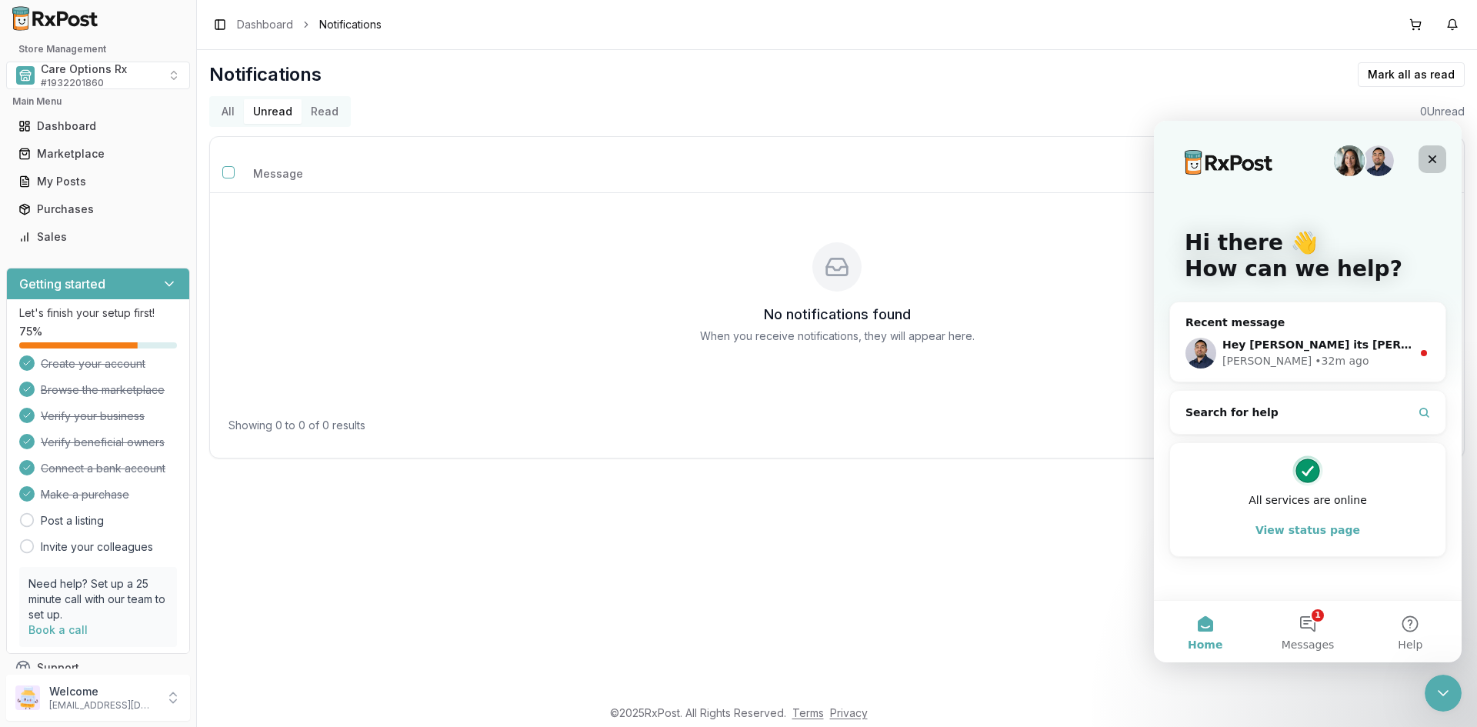
click at [1430, 157] on icon "Close" at bounding box center [1433, 159] width 8 height 8
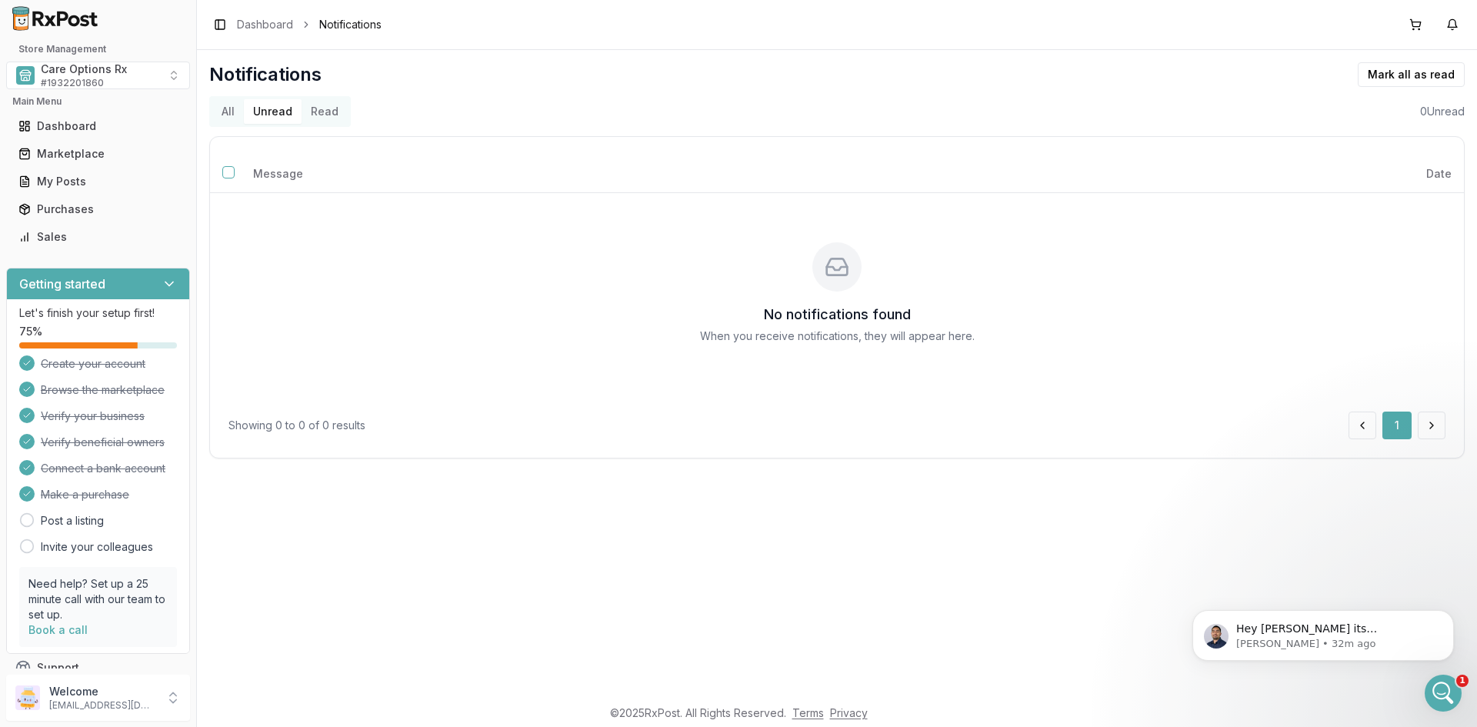
click at [884, 515] on div "Notifications [PERSON_NAME] all as read All Unread Read 0 Unread Message Date N…" at bounding box center [837, 373] width 1280 height 646
drag, startPoint x: 1438, startPoint y: 688, endPoint x: 1633, endPoint y: 1176, distance: 526.2
click at [1437, 687] on icon "Open Intercom Messenger" at bounding box center [1441, 691] width 25 height 25
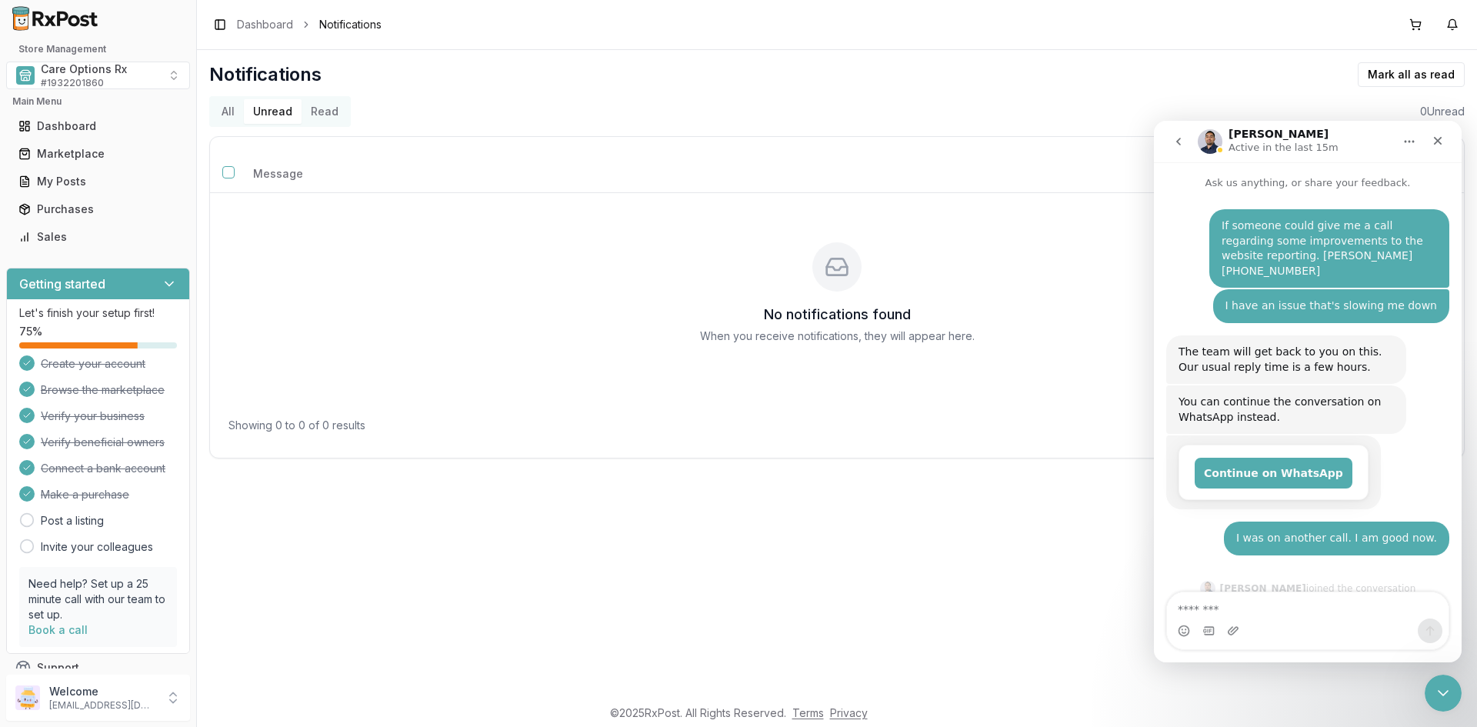
scroll to position [46, 0]
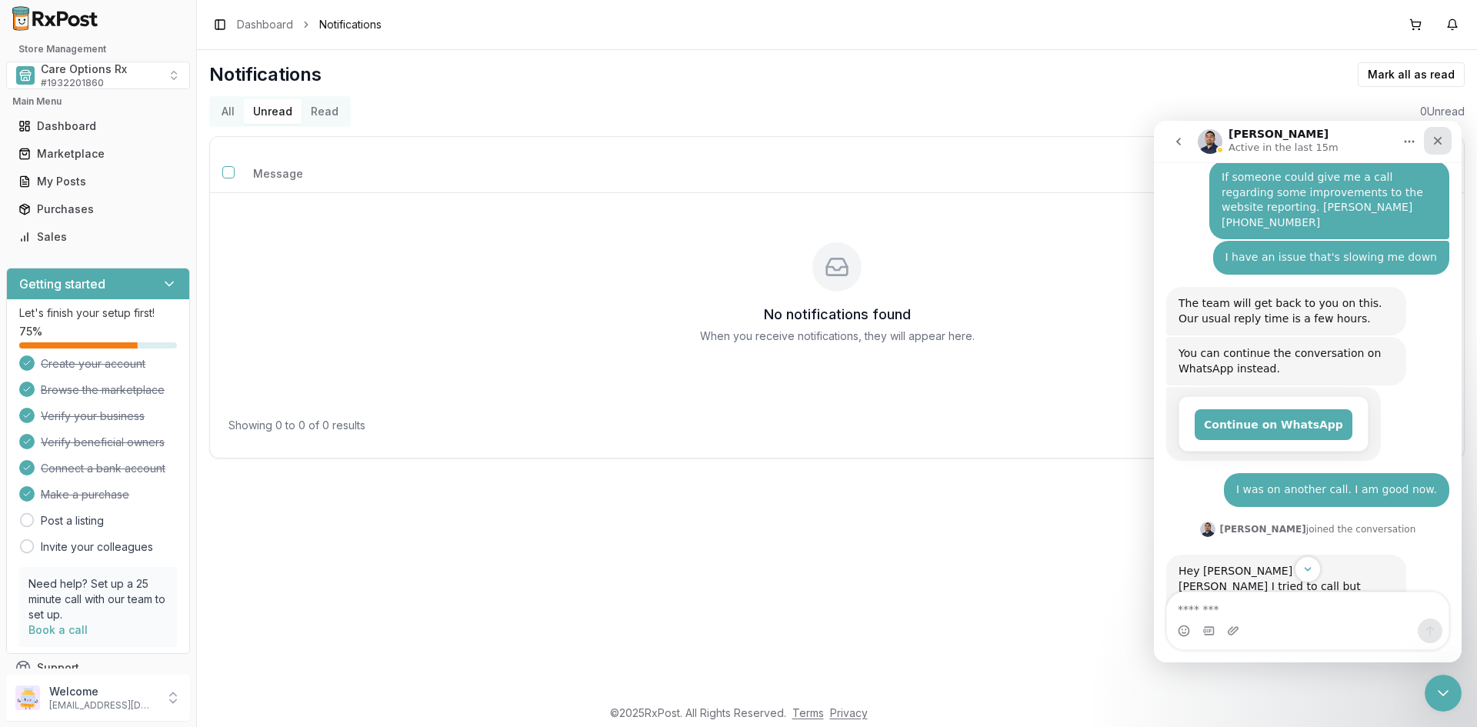
drag, startPoint x: 1438, startPoint y: 136, endPoint x: 2527, endPoint y: 263, distance: 1096.8
click at [1438, 136] on icon "Close" at bounding box center [1438, 141] width 12 height 12
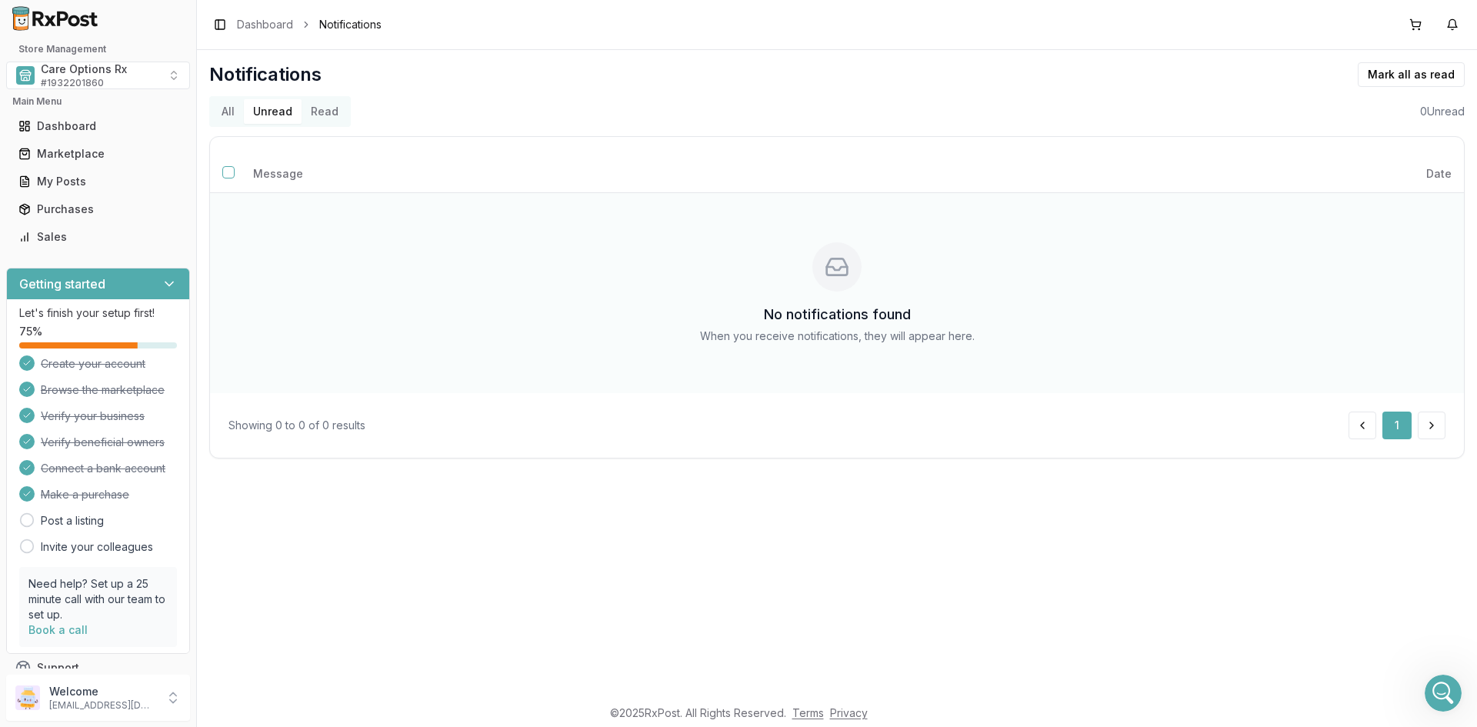
click at [837, 209] on div "No notifications found When you receive notifications, they will appear here." at bounding box center [837, 292] width 1230 height 175
click at [65, 124] on div "Dashboard" at bounding box center [97, 125] width 159 height 15
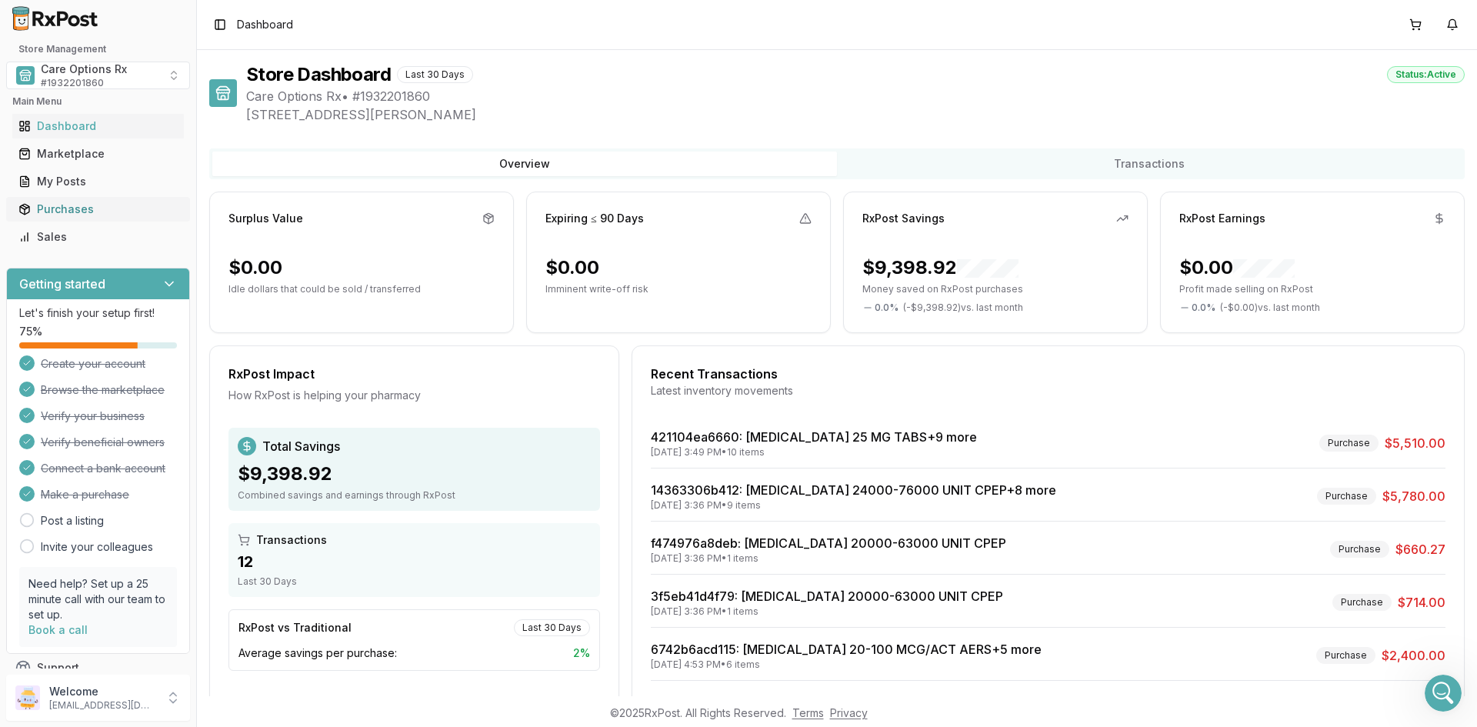
click at [63, 206] on div "Purchases" at bounding box center [97, 209] width 159 height 15
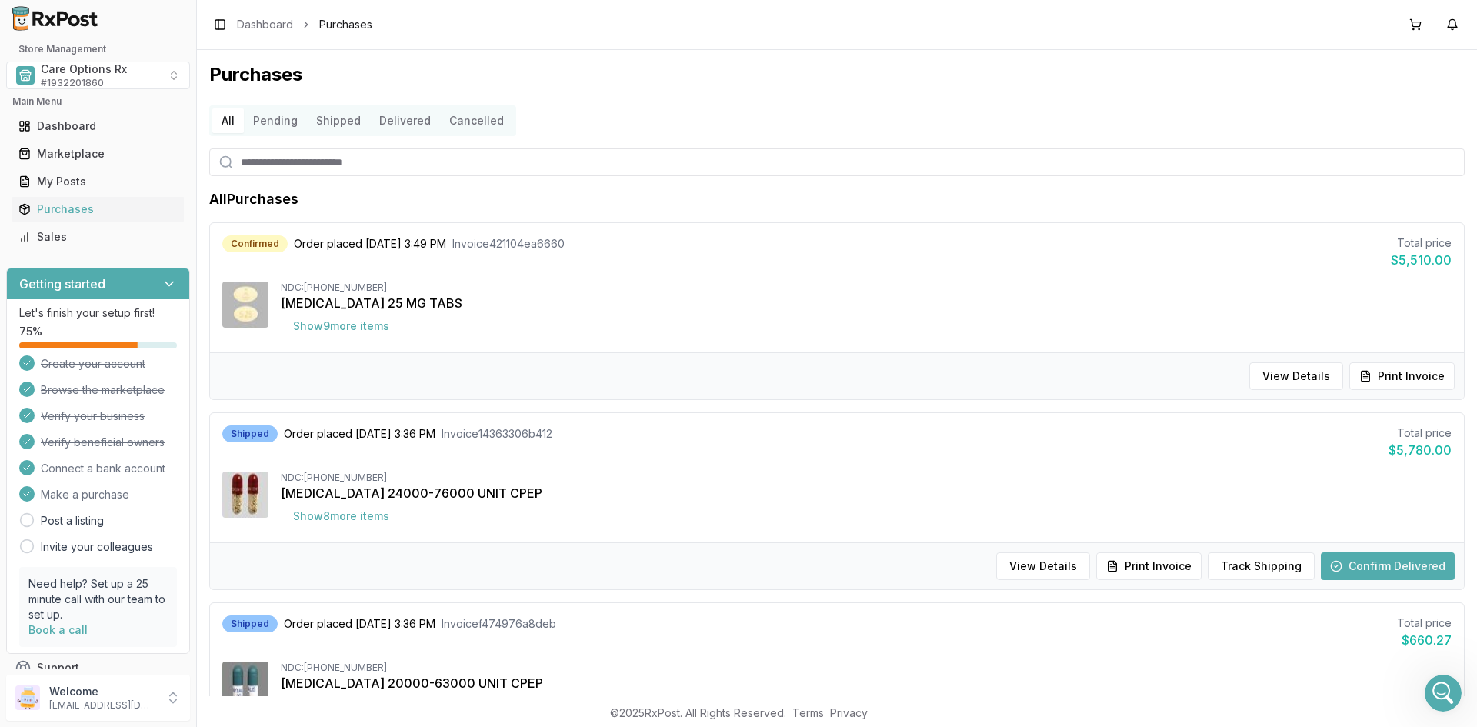
click at [266, 125] on button "Pending" at bounding box center [275, 120] width 63 height 25
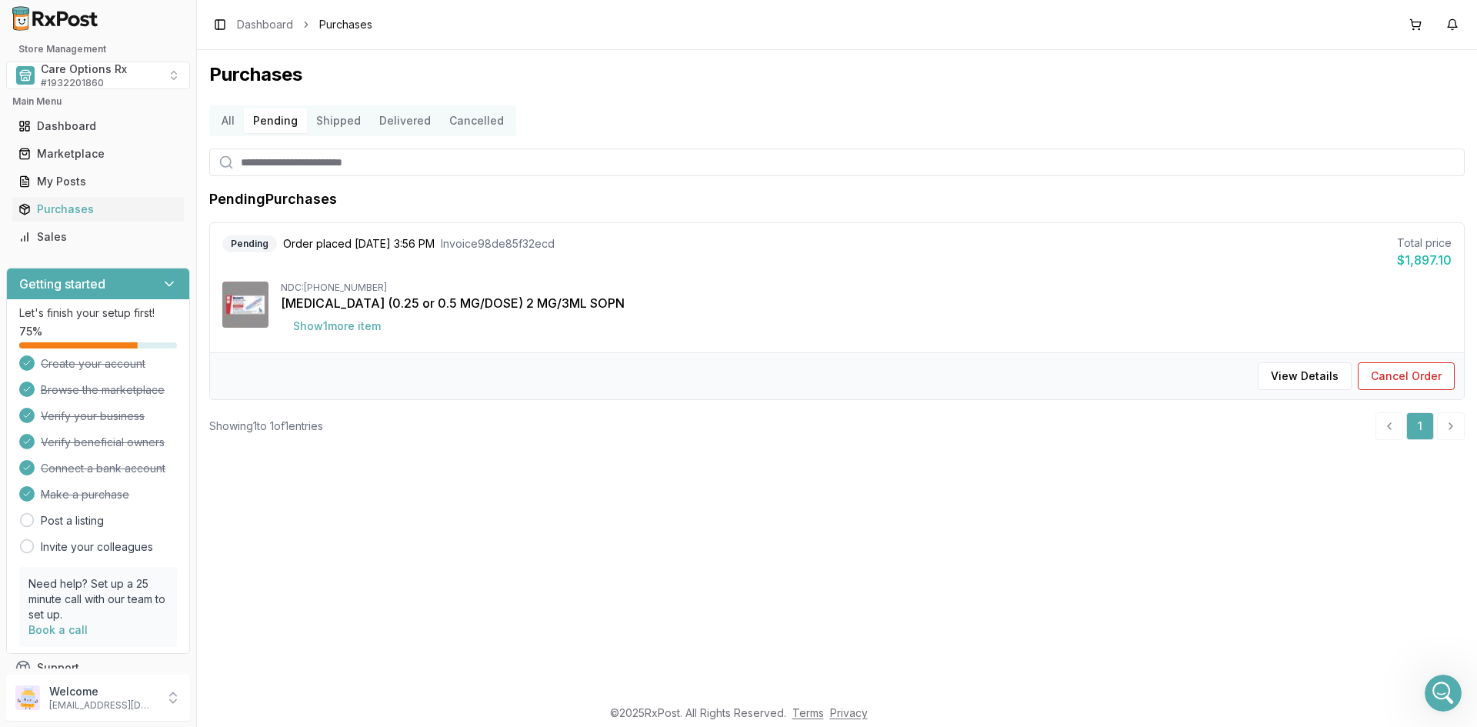
click at [381, 548] on div "Purchases All Pending Shipped Delivered Cancelled Pending Purchases Pending Ord…" at bounding box center [837, 373] width 1280 height 646
click at [369, 566] on div "Purchases All Pending Shipped Delivered Cancelled Pending Purchases Pending Ord…" at bounding box center [837, 373] width 1280 height 646
click at [356, 533] on div "Purchases All Pending Shipped Delivered Cancelled Pending Purchases Pending Ord…" at bounding box center [837, 373] width 1280 height 646
click at [1245, 95] on div "Purchases All Pending Shipped Delivered Cancelled Pending Purchases Pending Ord…" at bounding box center [837, 373] width 1280 height 646
click at [405, 560] on div "Purchases All Pending Shipped Delivered Cancelled Pending Purchases Pending Ord…" at bounding box center [837, 373] width 1280 height 646
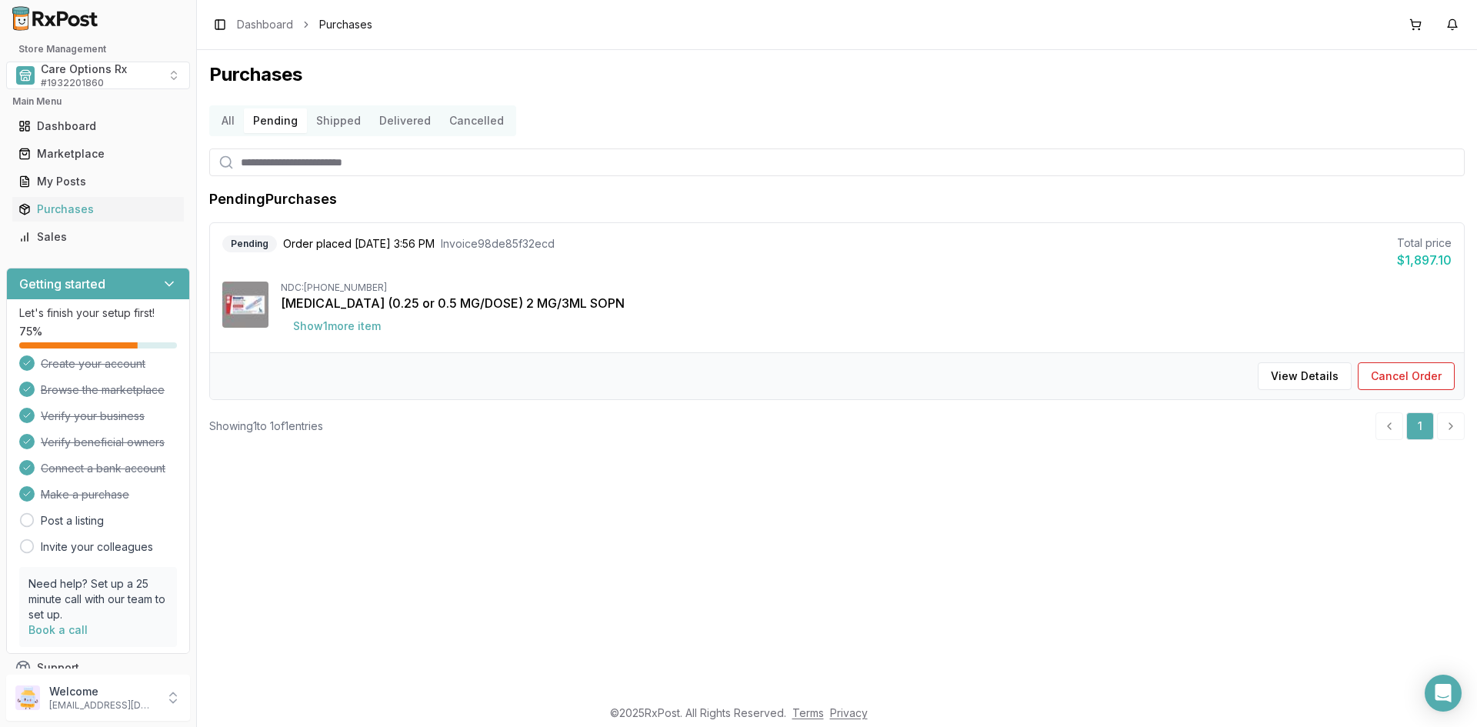
click at [392, 122] on button "Delivered" at bounding box center [405, 120] width 70 height 25
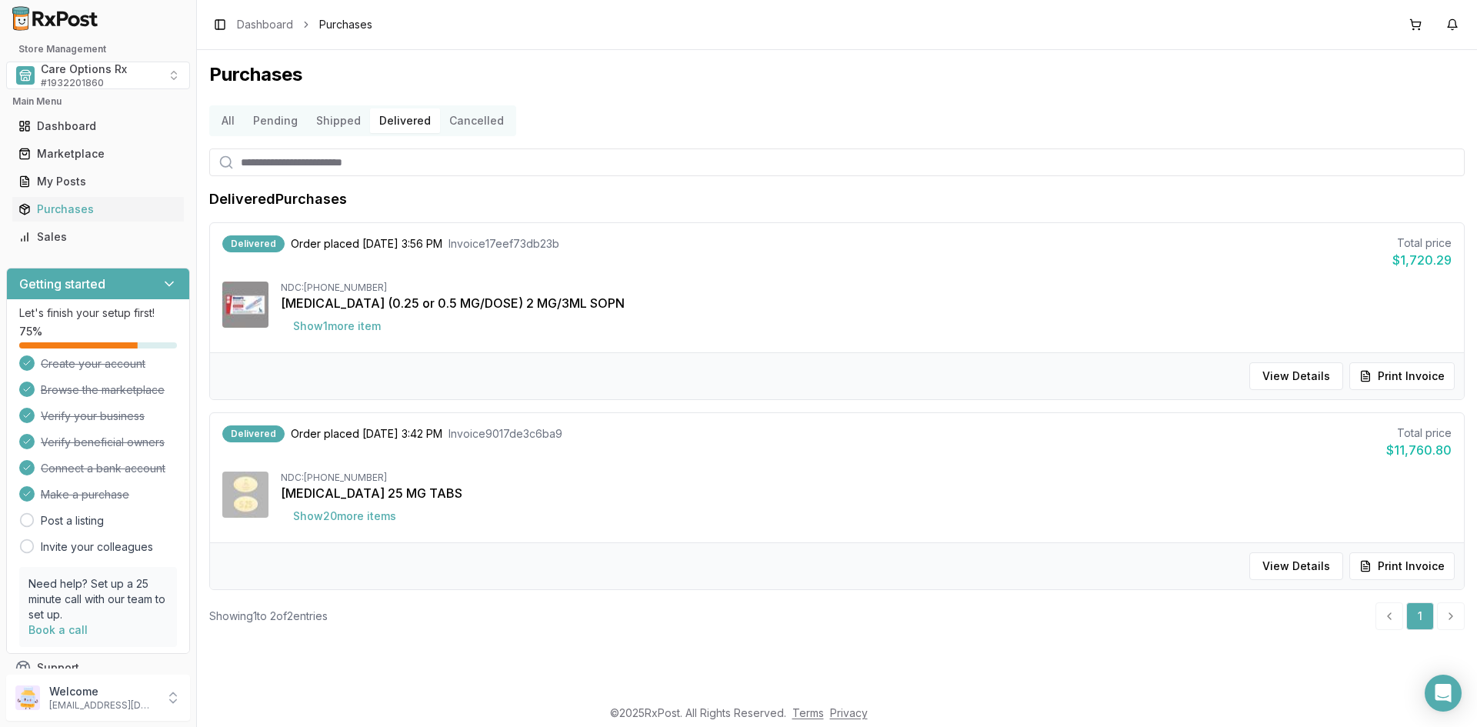
click at [227, 120] on button "All" at bounding box center [228, 120] width 32 height 25
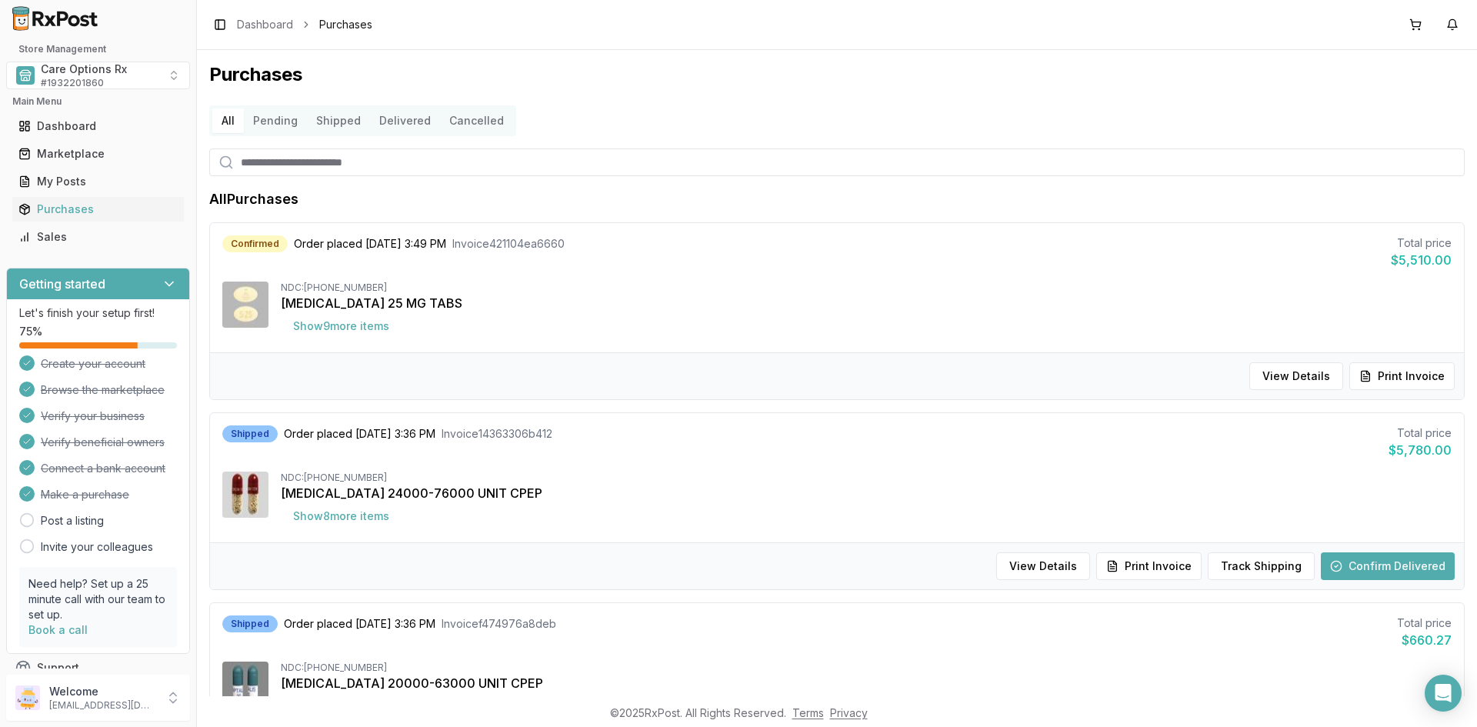
click at [276, 122] on button "Pending" at bounding box center [275, 120] width 63 height 25
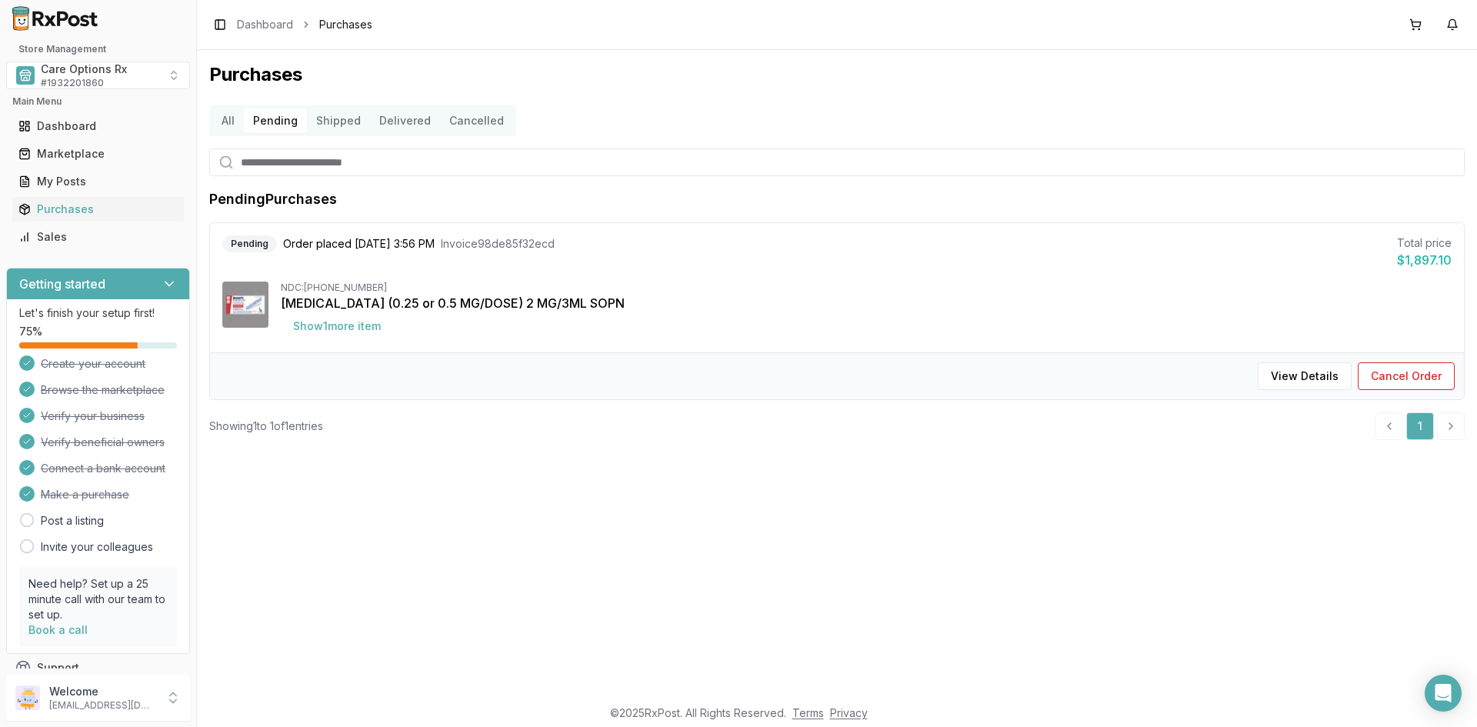
click at [341, 122] on button "Shipped" at bounding box center [338, 120] width 63 height 25
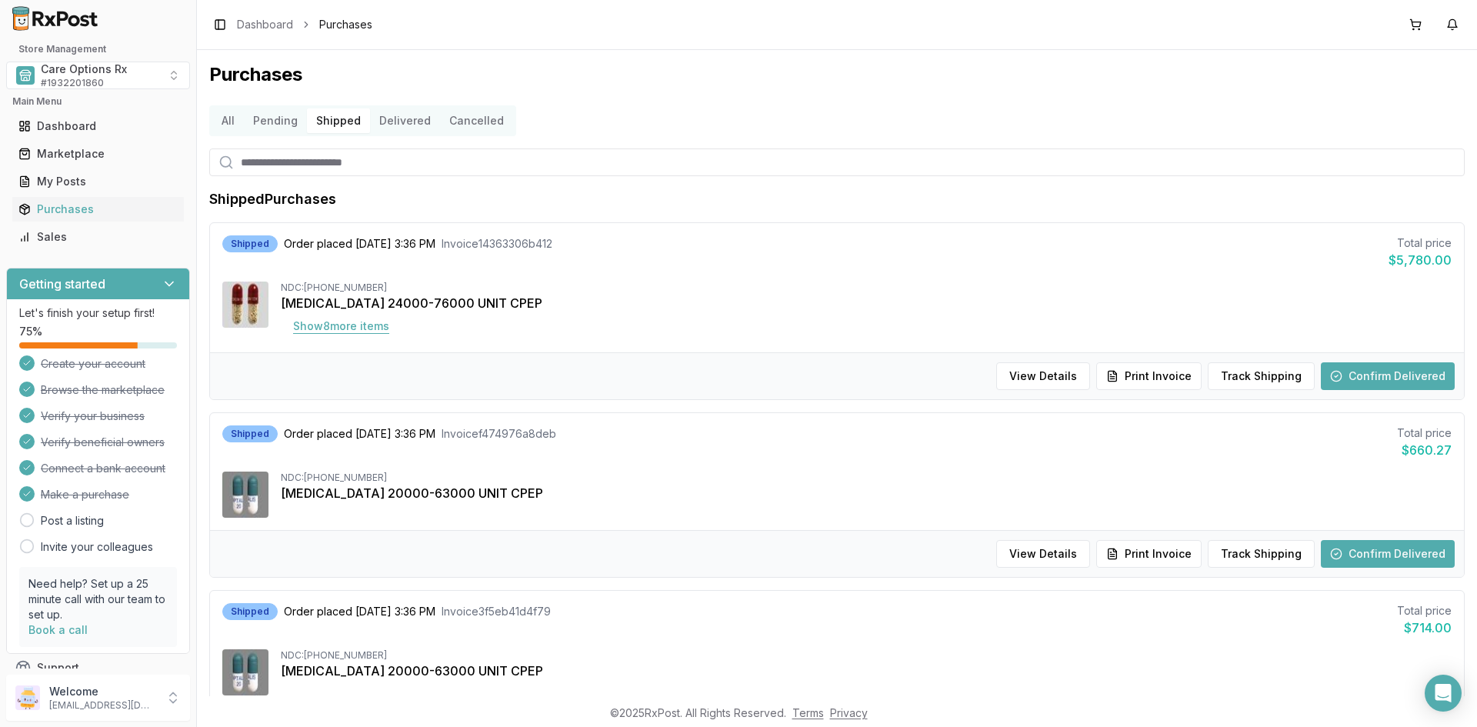
click at [306, 332] on button "Show 8 more item s" at bounding box center [341, 326] width 121 height 28
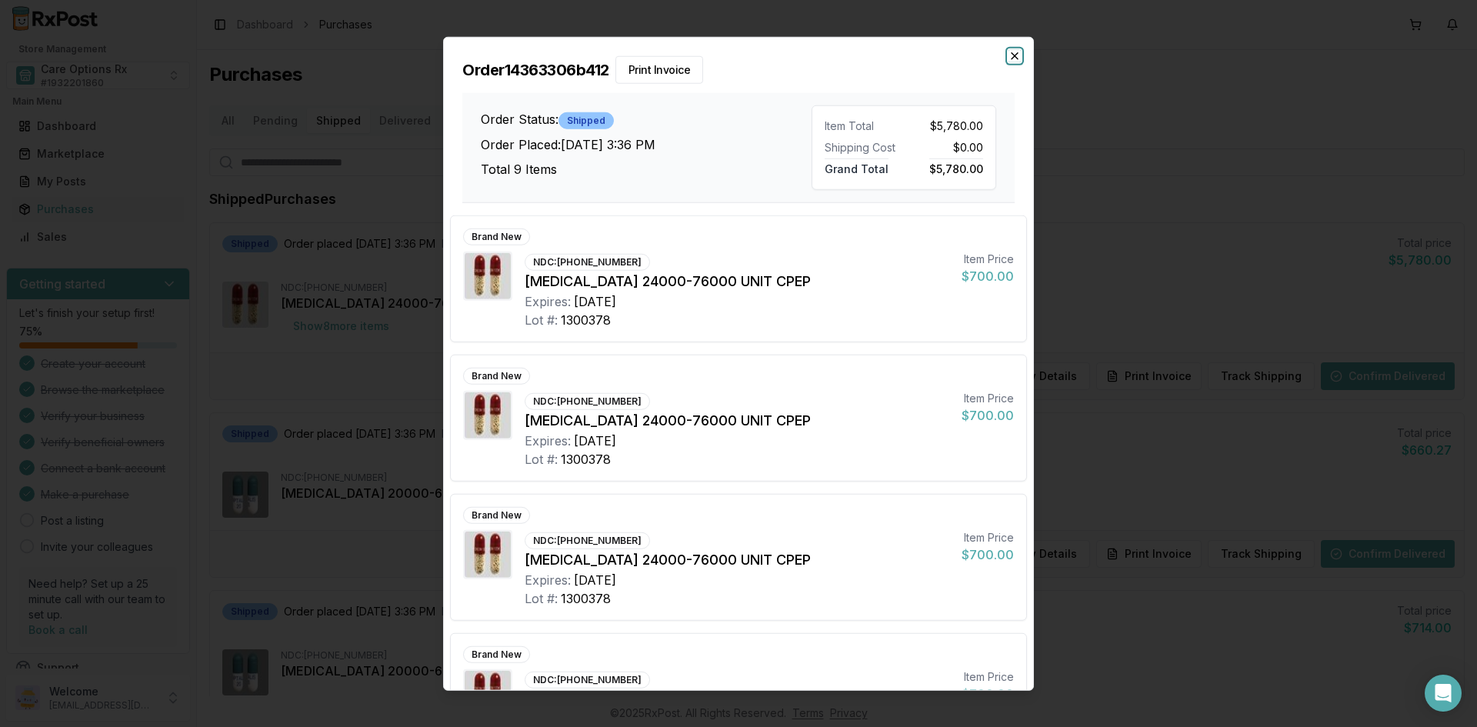
click at [1013, 52] on icon "button" at bounding box center [1015, 55] width 12 height 12
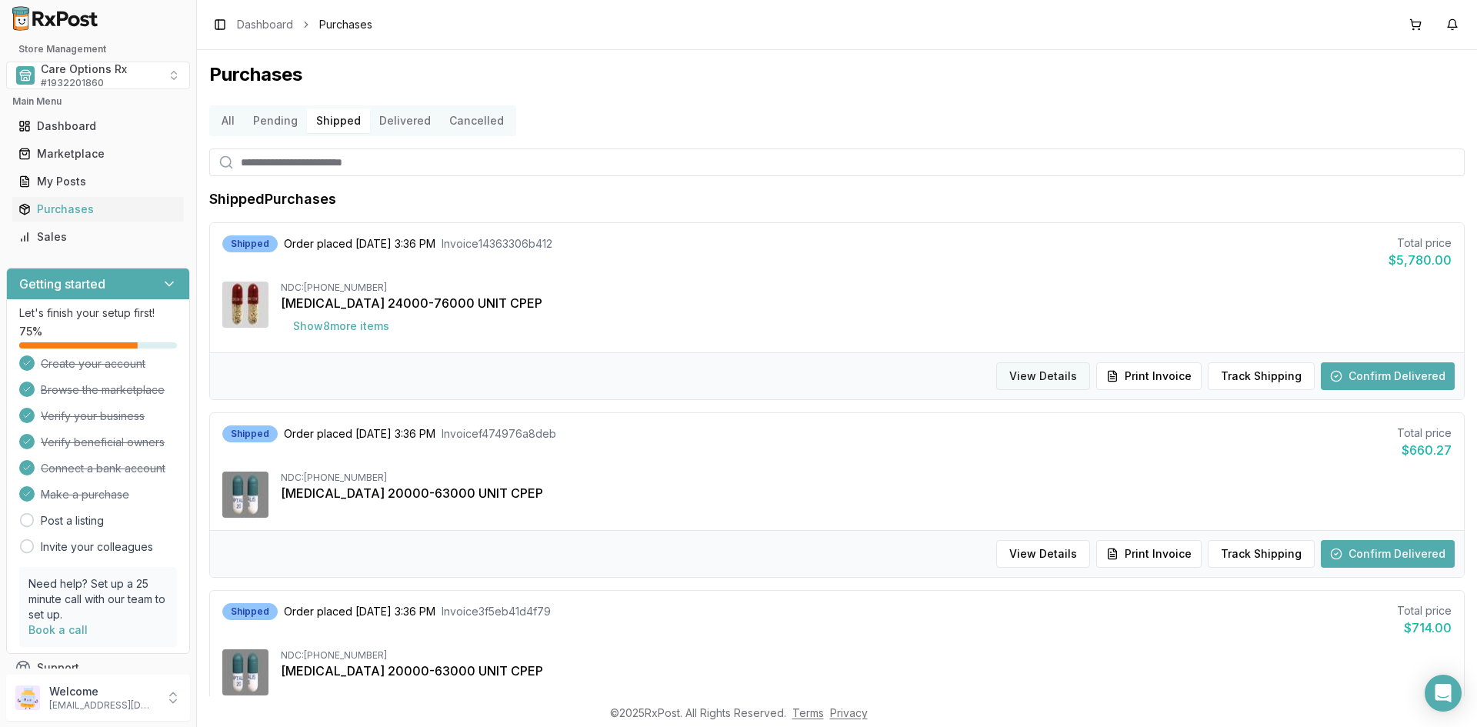
click at [1059, 374] on button "View Details" at bounding box center [1043, 376] width 94 height 28
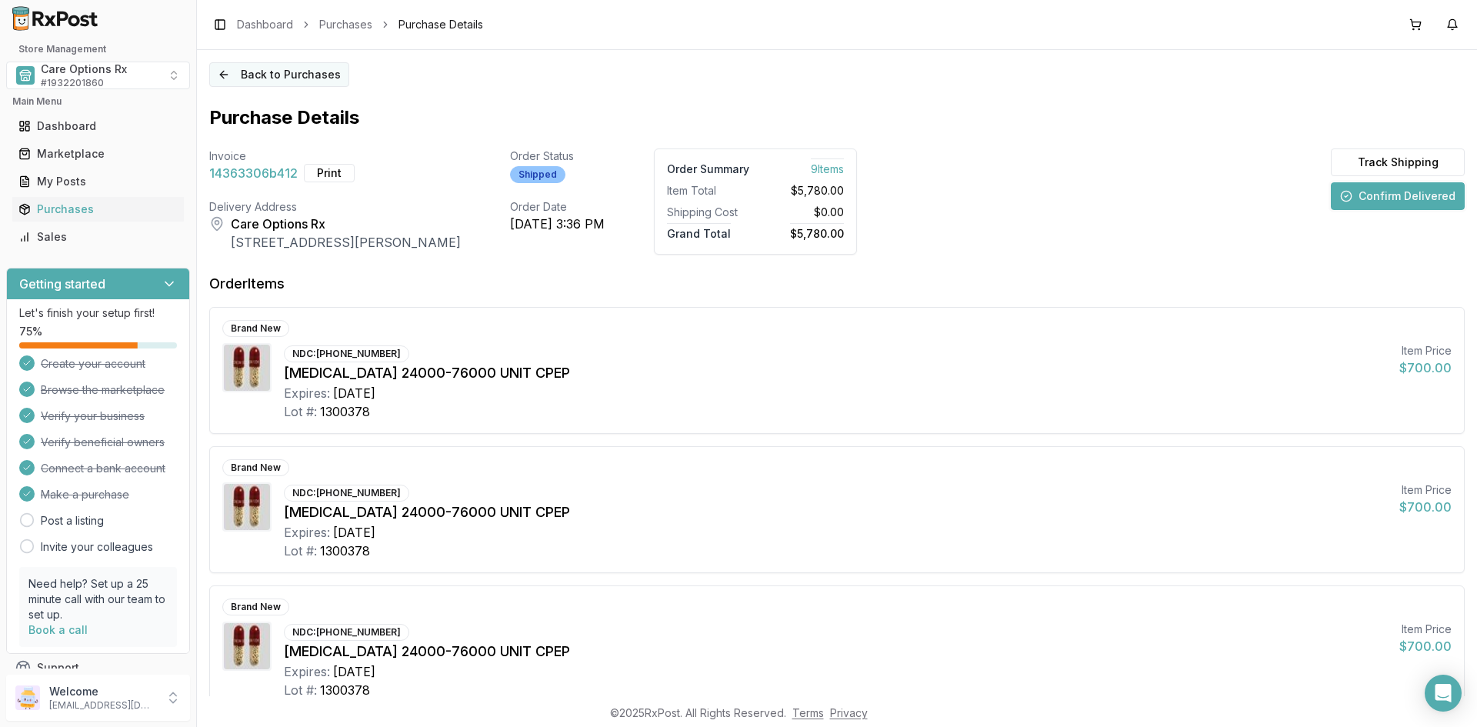
click at [292, 75] on button "Back to Purchases" at bounding box center [279, 74] width 140 height 25
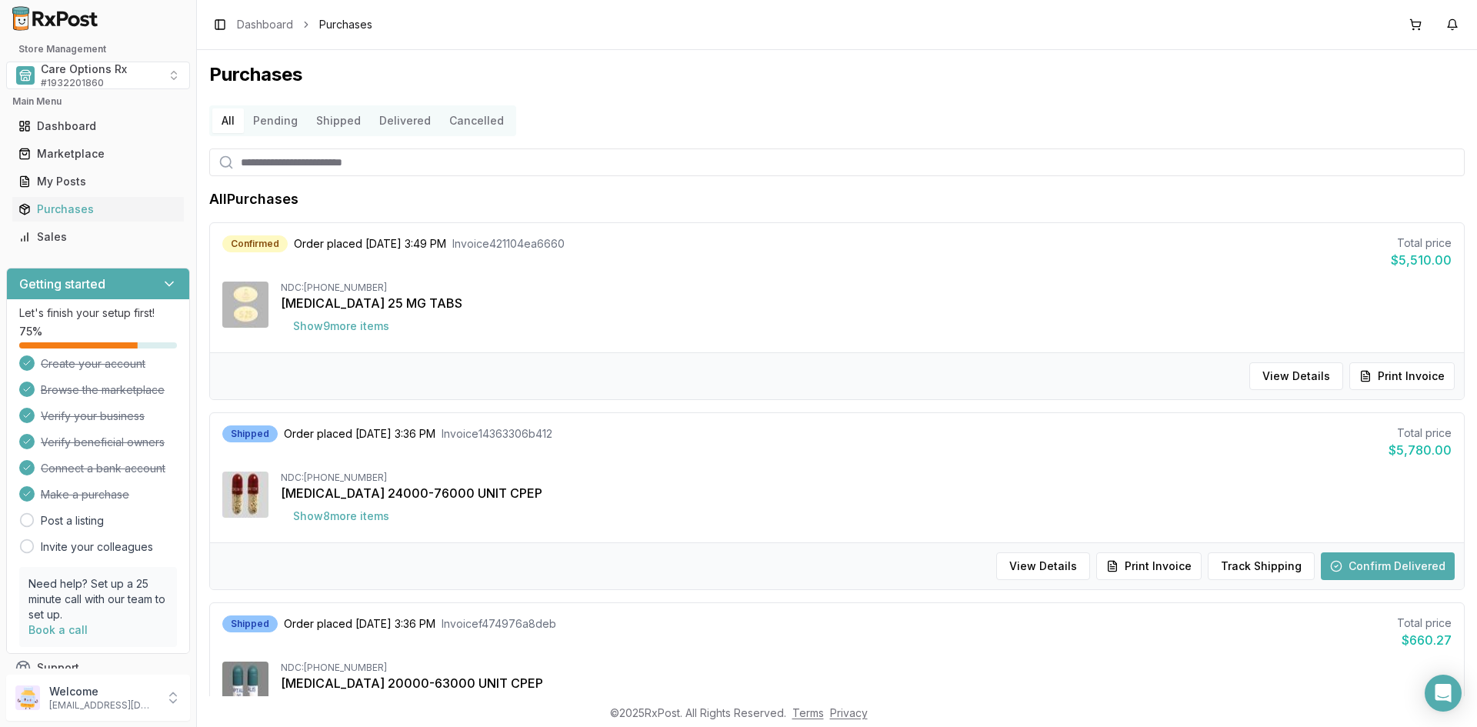
click at [674, 83] on h1 "Purchases" at bounding box center [837, 74] width 1256 height 25
click at [438, 51] on div "Purchases All Pending Shipped Delivered Cancelled All Purchases Confirmed Order…" at bounding box center [837, 373] width 1280 height 646
click at [788, 165] on input "search" at bounding box center [837, 162] width 1256 height 28
click at [789, 105] on div "Purchases All Pending Shipped Delivered Cancelled All Purchases Confirmed Order…" at bounding box center [837, 373] width 1280 height 646
click at [835, 89] on div "Purchases All Pending Shipped Delivered Cancelled All Purchases Confirmed Order…" at bounding box center [837, 373] width 1280 height 646
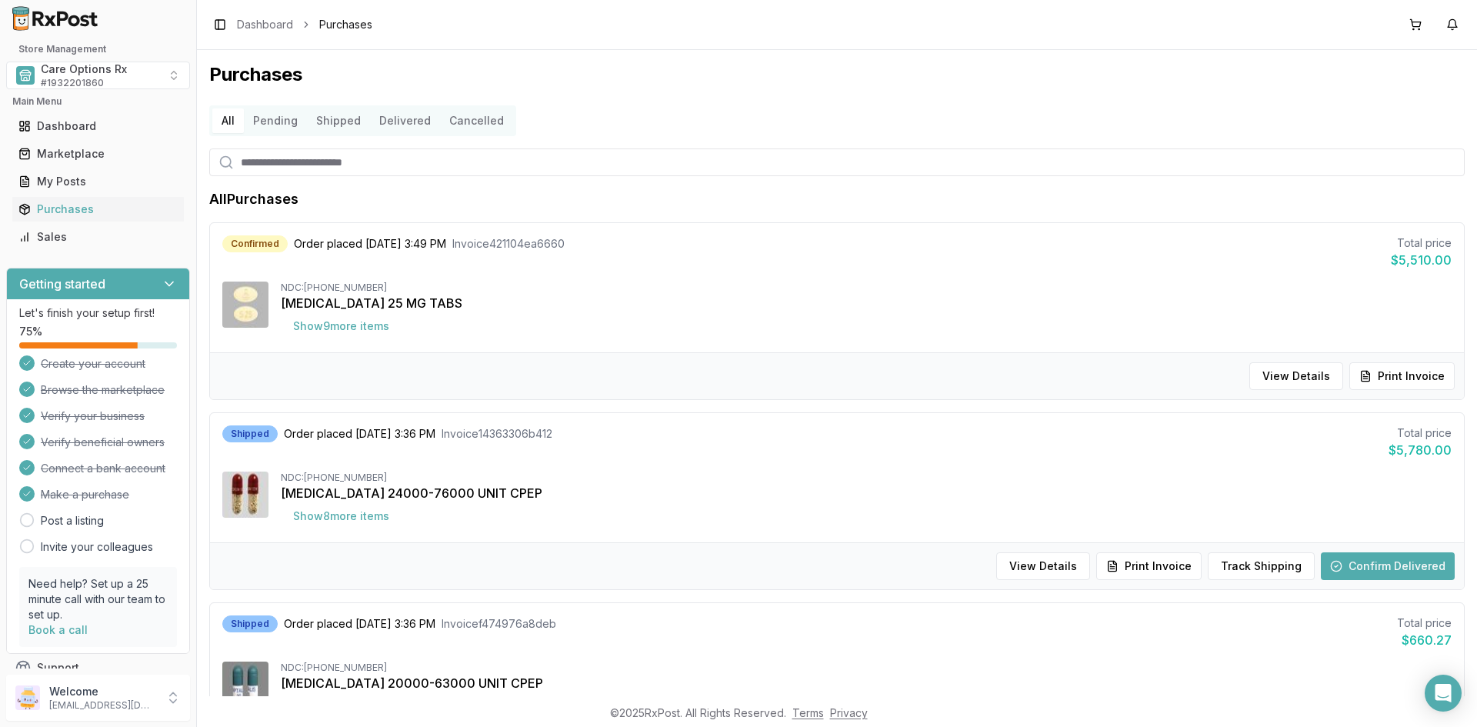
click at [772, 97] on div "Purchases All Pending Shipped Delivered Cancelled All Purchases Confirmed Order…" at bounding box center [837, 373] width 1280 height 646
click at [777, 69] on h1 "Purchases" at bounding box center [837, 74] width 1256 height 25
click at [716, 85] on h1 "Purchases" at bounding box center [837, 74] width 1256 height 25
click at [783, 108] on div "All Pending Shipped Delivered Cancelled" at bounding box center [837, 120] width 1256 height 31
click at [703, 98] on div "Purchases All Pending Shipped Delivered Cancelled All Purchases Confirmed Order…" at bounding box center [837, 373] width 1280 height 646
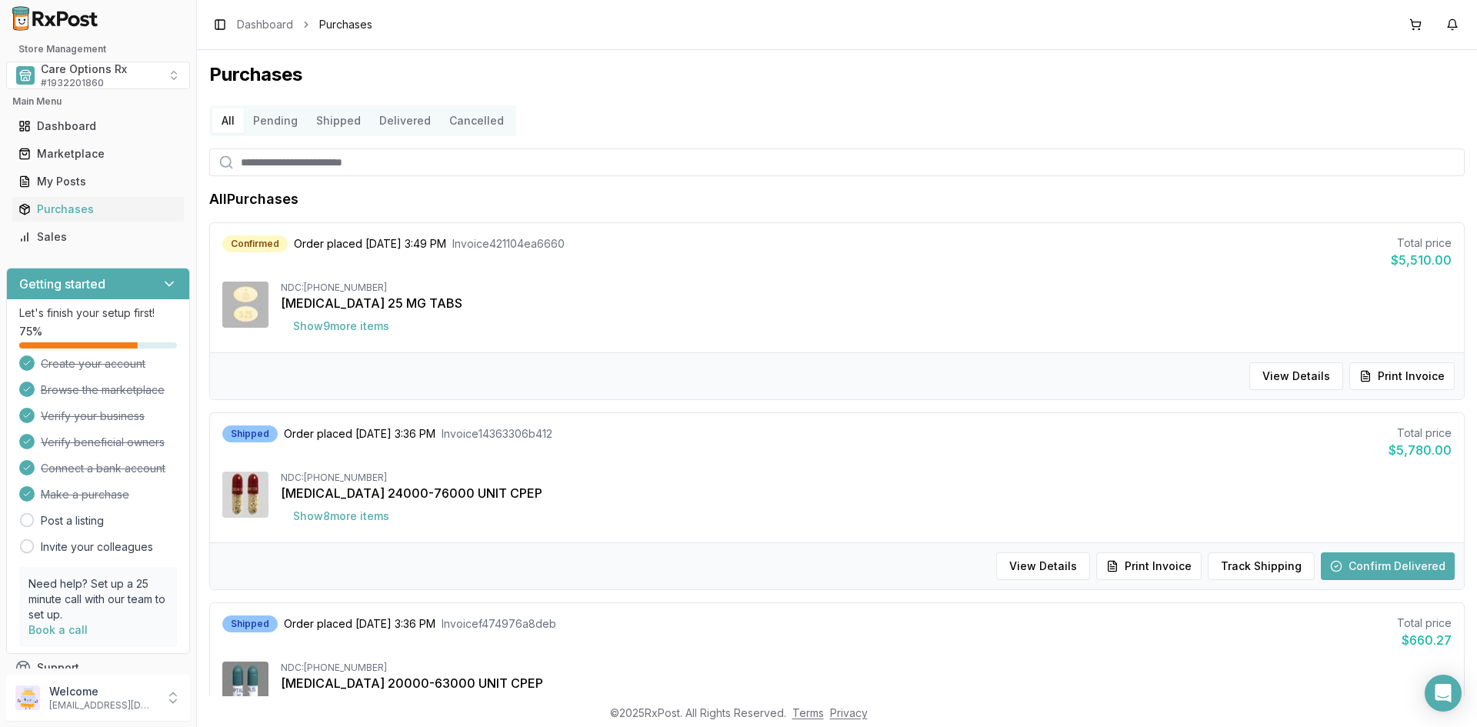
click at [744, 84] on h1 "Purchases" at bounding box center [837, 74] width 1256 height 25
drag, startPoint x: 701, startPoint y: 71, endPoint x: 682, endPoint y: 76, distance: 20.0
click at [700, 71] on h1 "Purchases" at bounding box center [837, 74] width 1256 height 25
click at [55, 242] on div "Sales" at bounding box center [97, 236] width 159 height 15
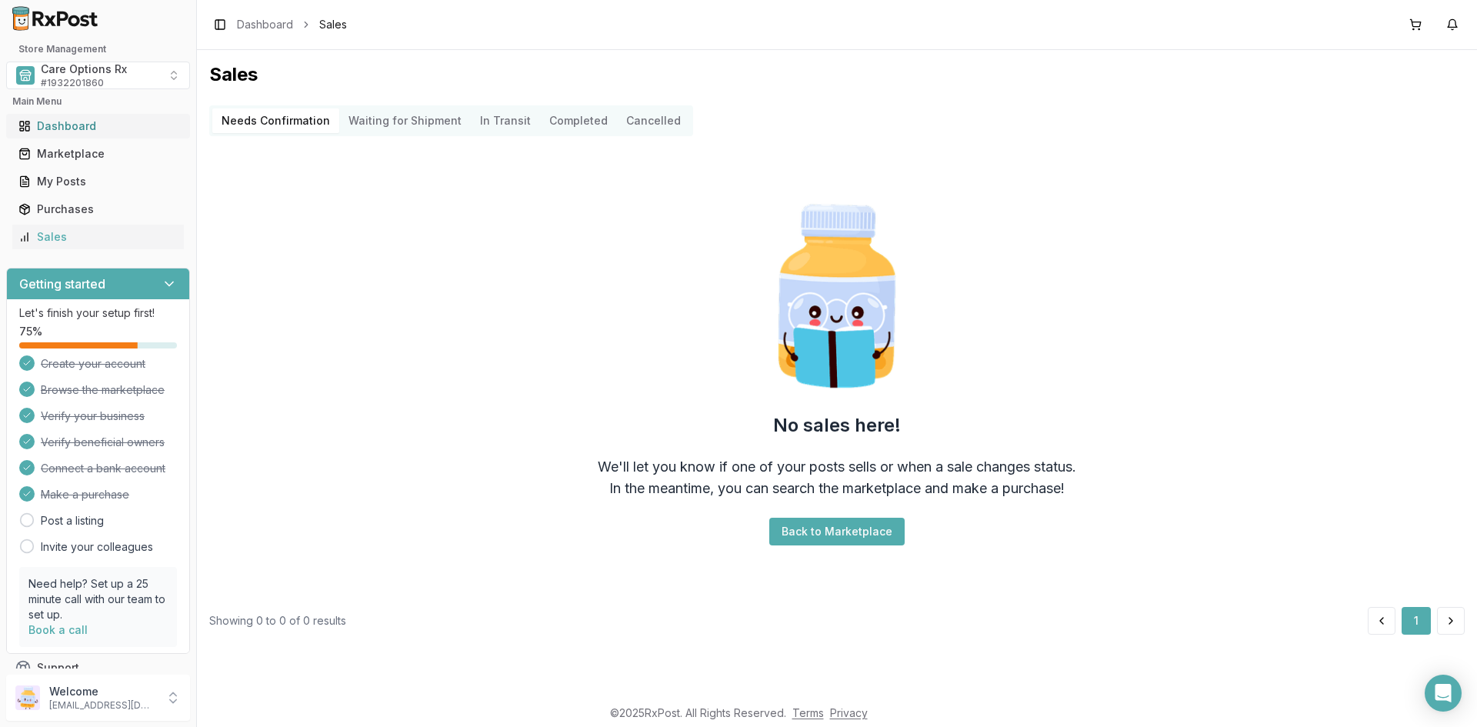
click at [61, 126] on div "Dashboard" at bounding box center [97, 125] width 159 height 15
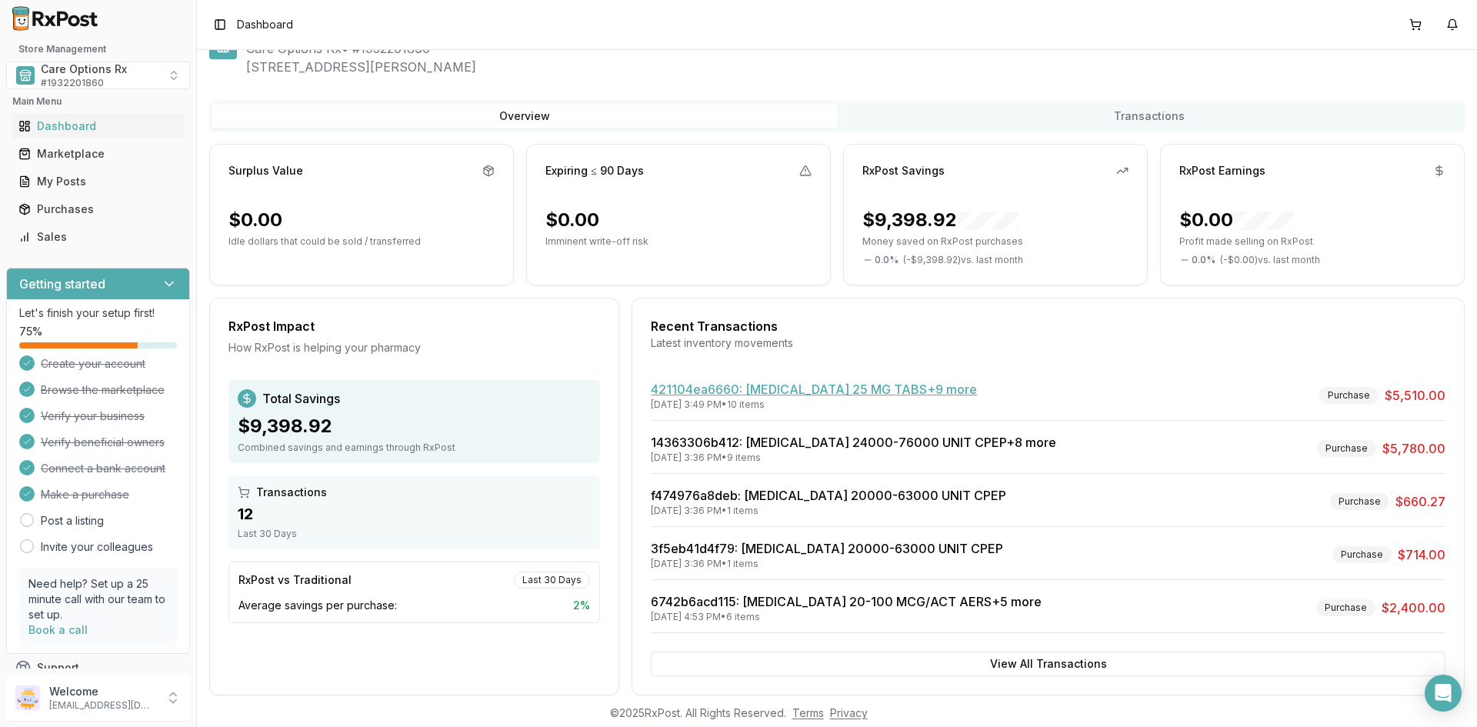
scroll to position [72, 0]
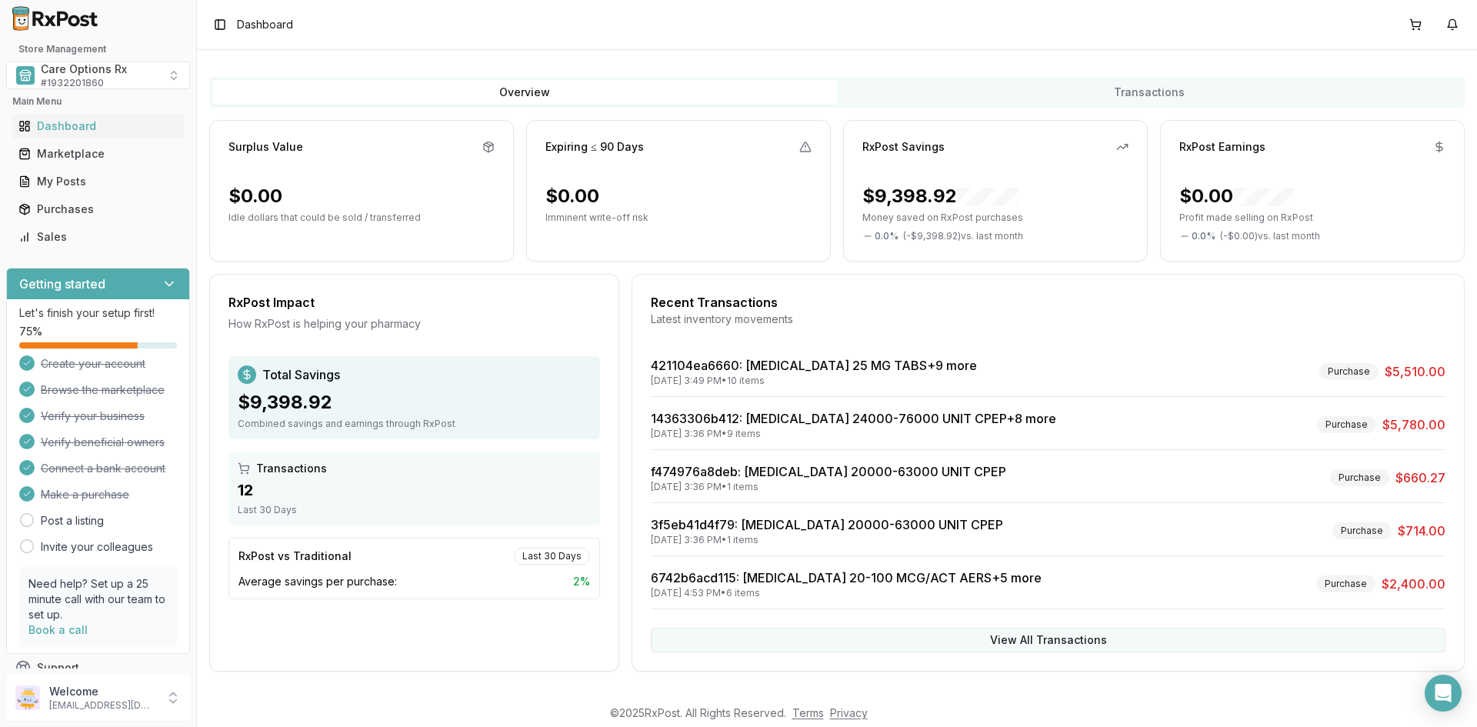
click at [1037, 639] on button "View All Transactions" at bounding box center [1048, 640] width 795 height 25
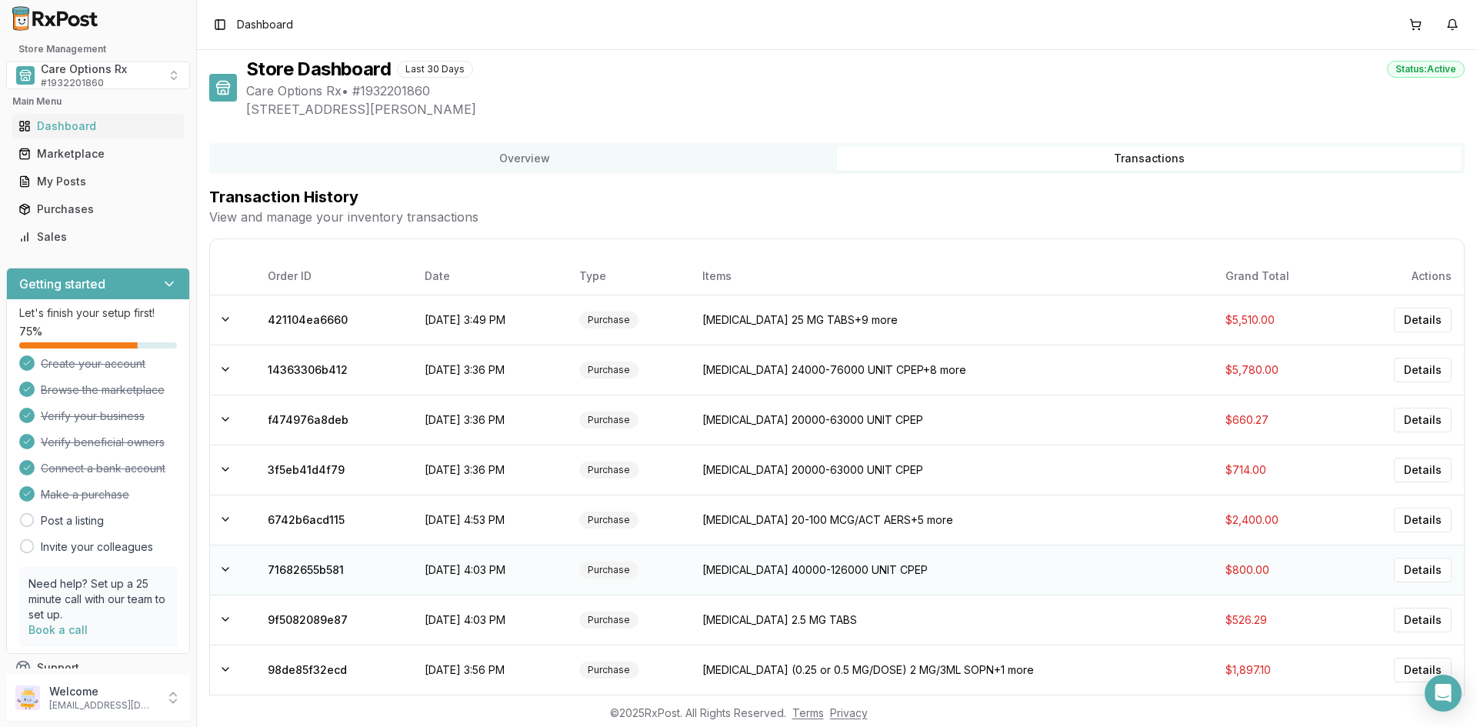
scroll to position [0, 0]
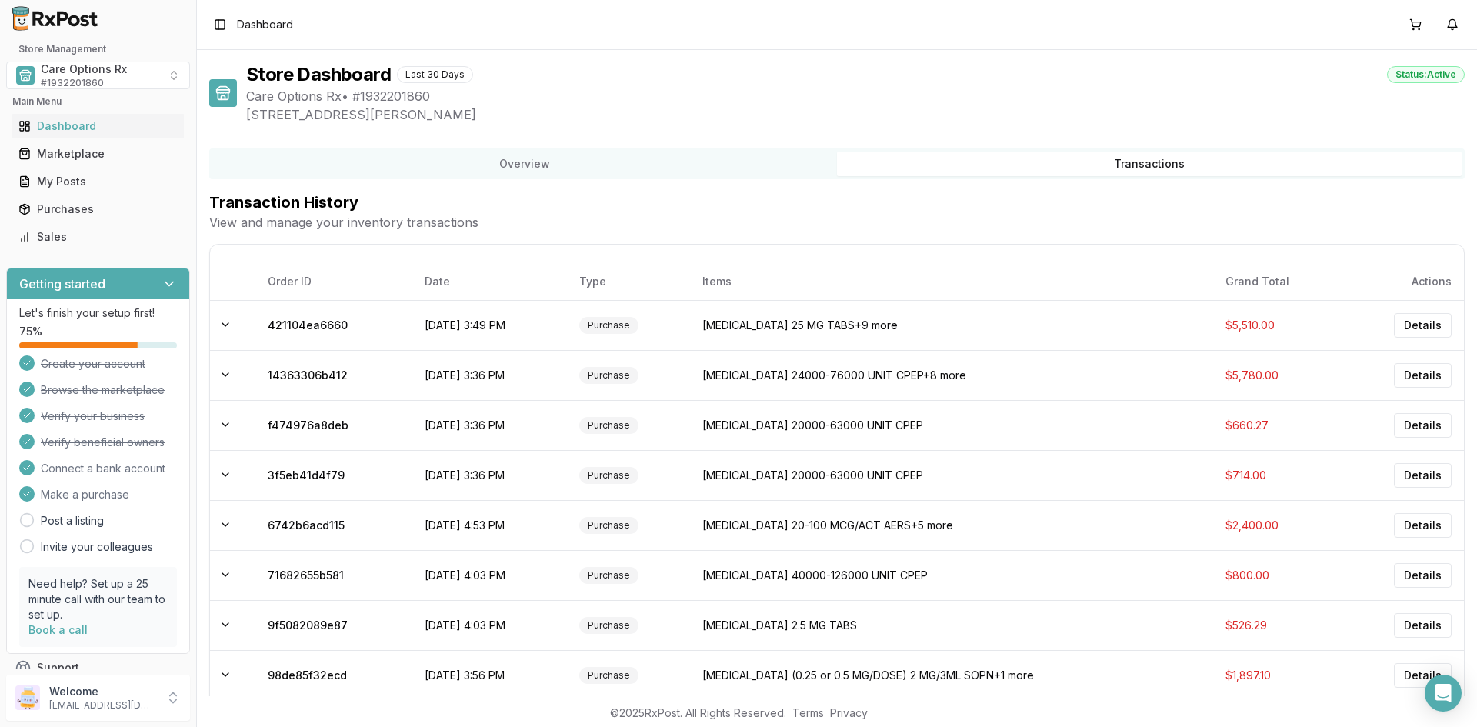
click at [1139, 162] on button "Transactions" at bounding box center [1149, 164] width 625 height 25
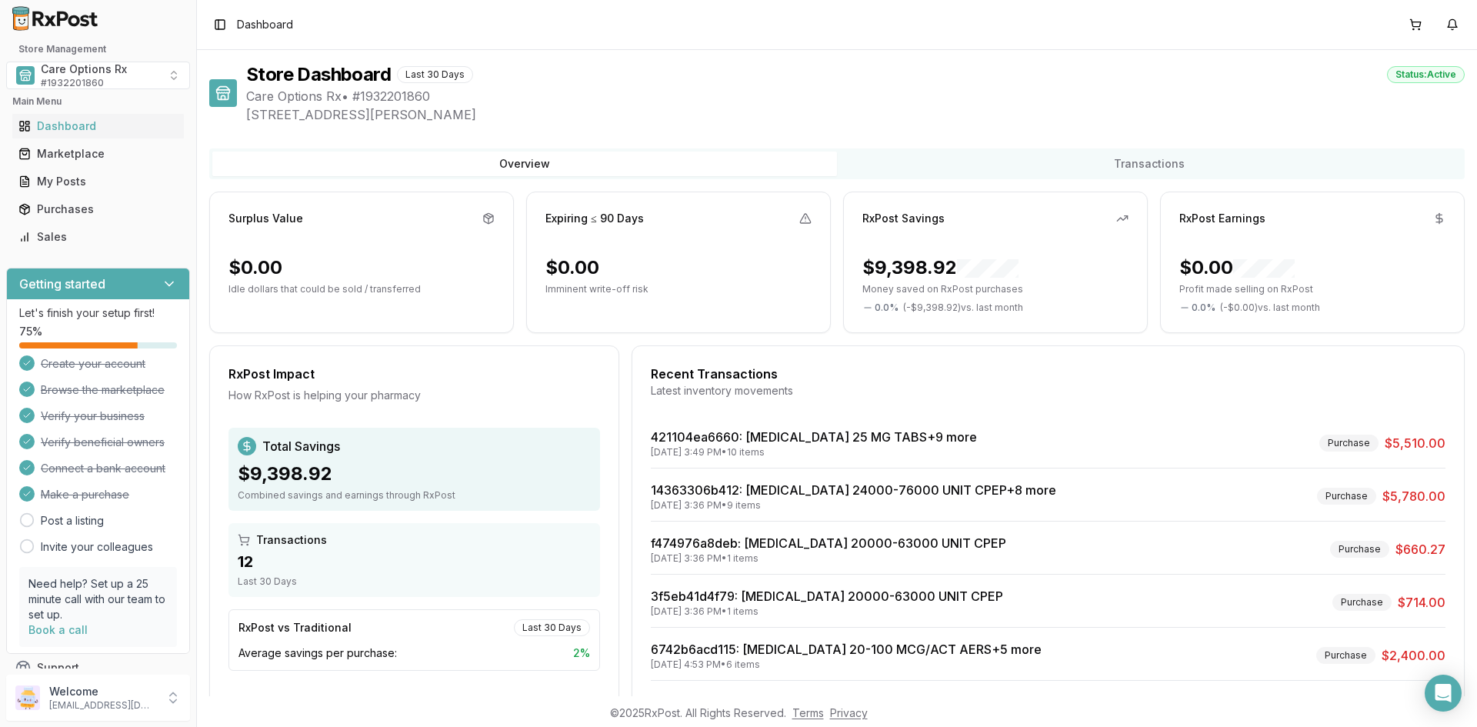
click at [526, 167] on button "Overview" at bounding box center [524, 164] width 625 height 25
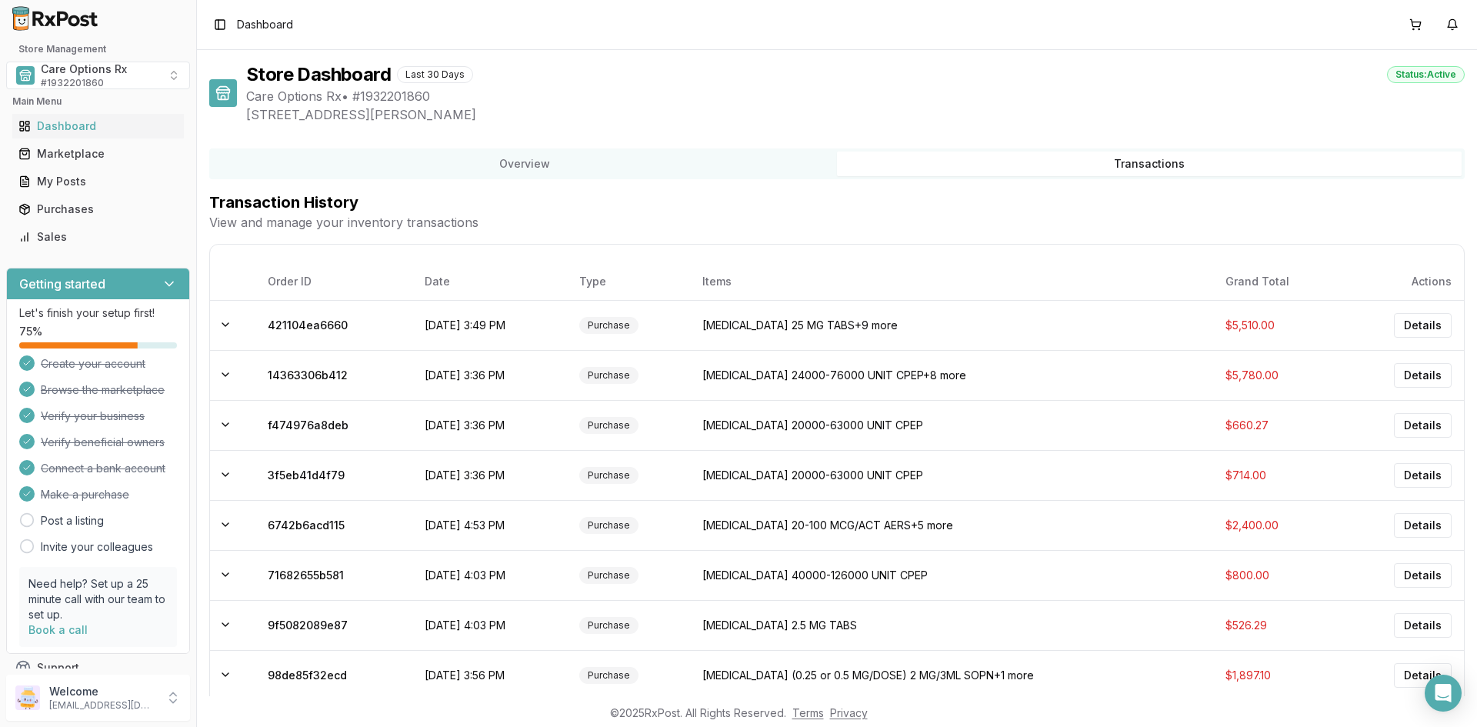
click at [1126, 161] on button "Transactions" at bounding box center [1149, 164] width 625 height 25
click at [67, 123] on div "Dashboard" at bounding box center [97, 125] width 159 height 15
